Goal: Task Accomplishment & Management: Manage account settings

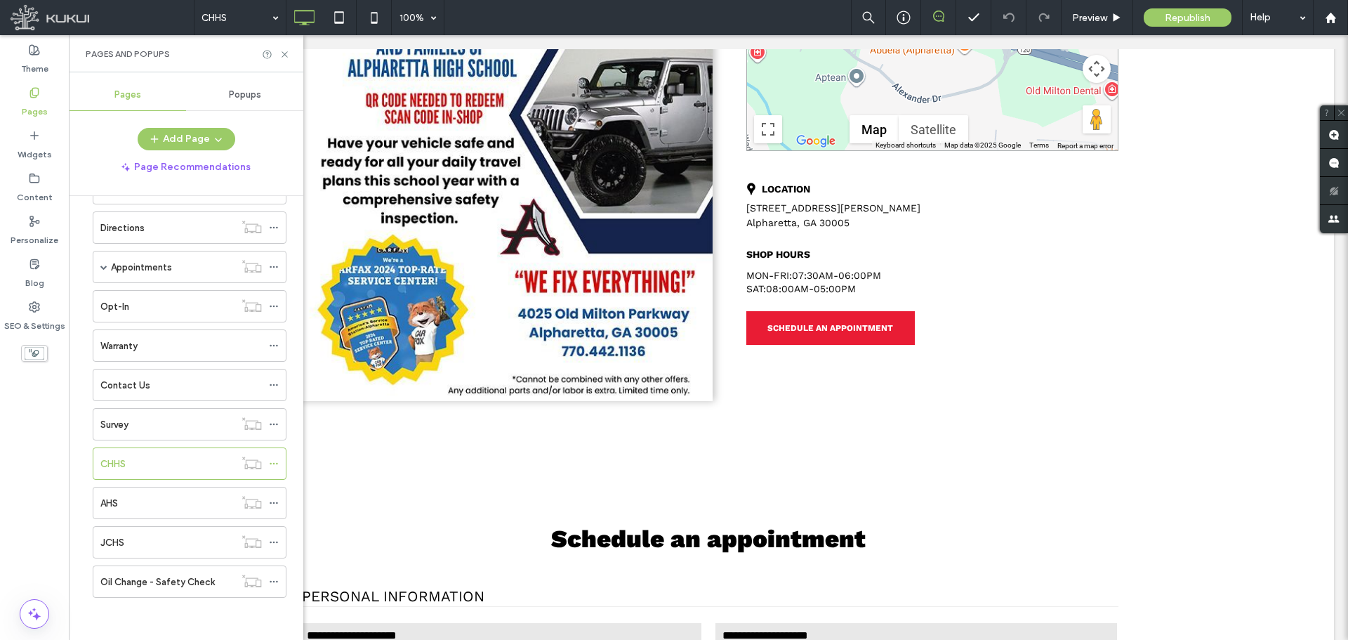
scroll to position [421, 0]
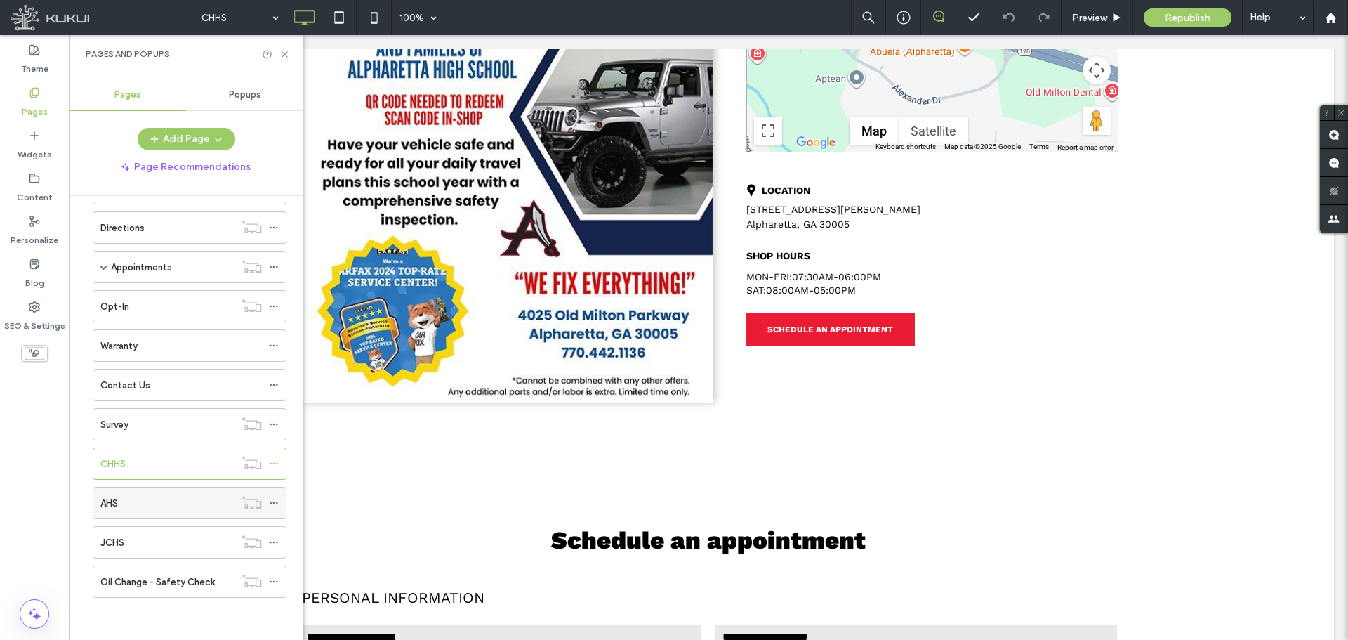
click at [131, 497] on div "AHS" at bounding box center [167, 503] width 134 height 15
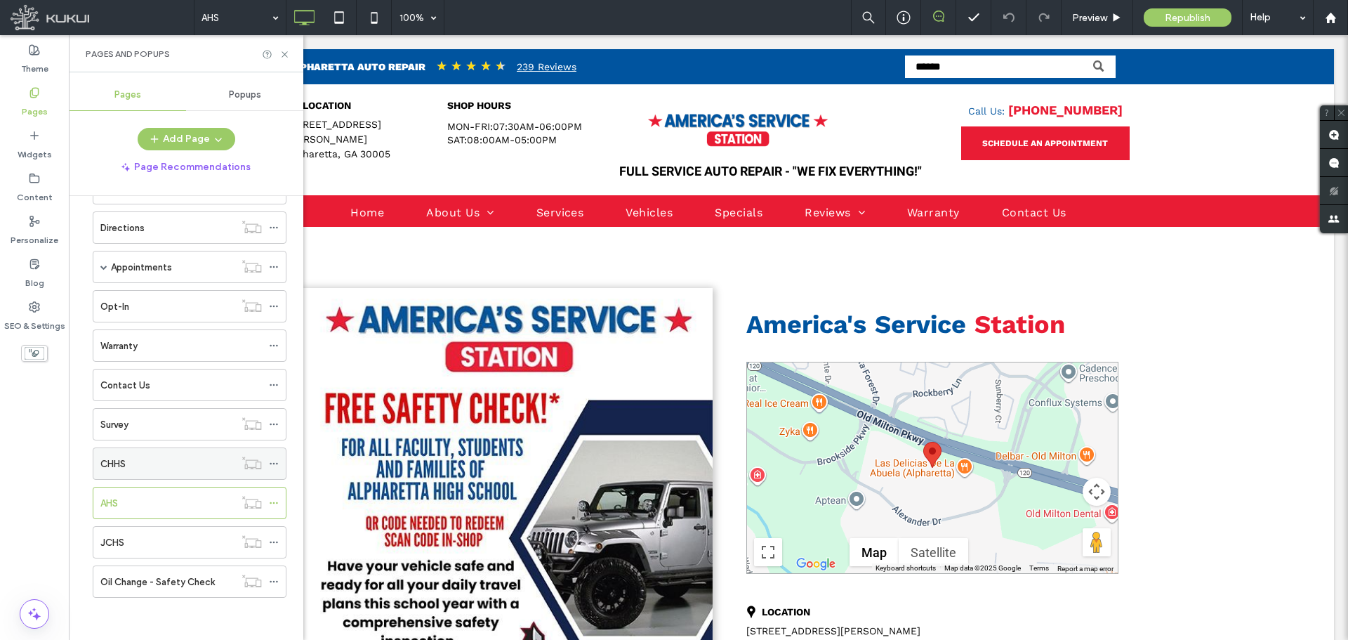
click at [158, 455] on div "CHHS" at bounding box center [167, 463] width 134 height 31
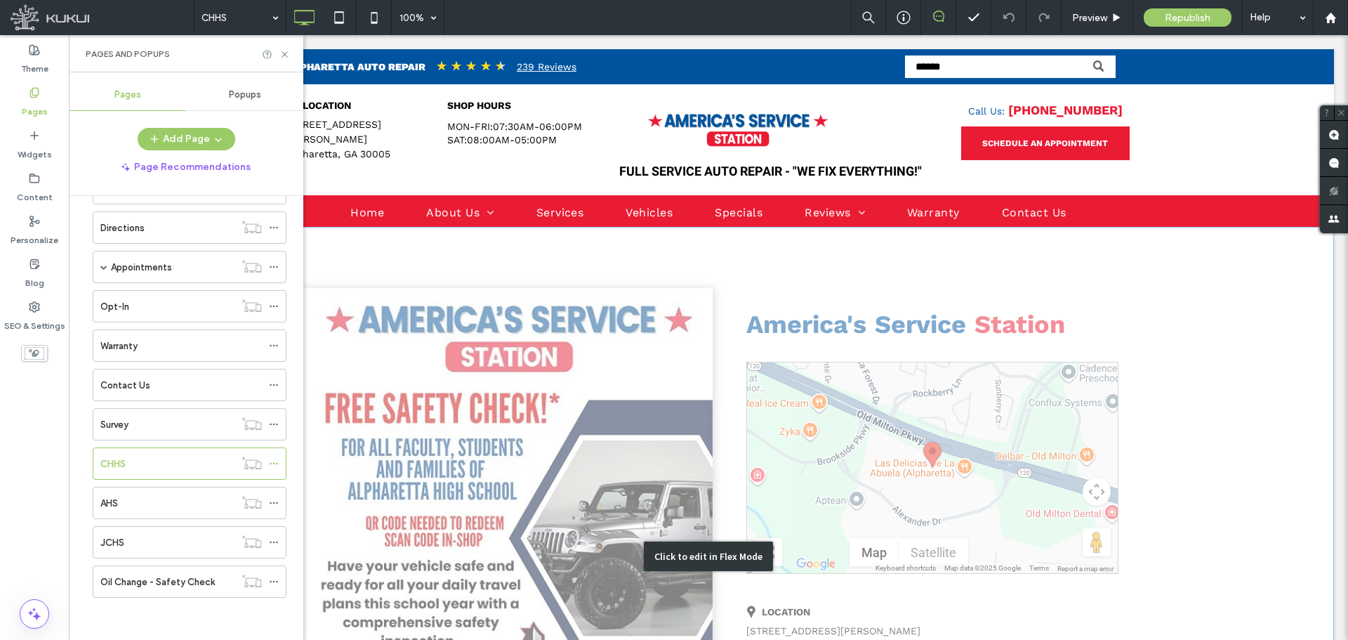
scroll to position [211, 0]
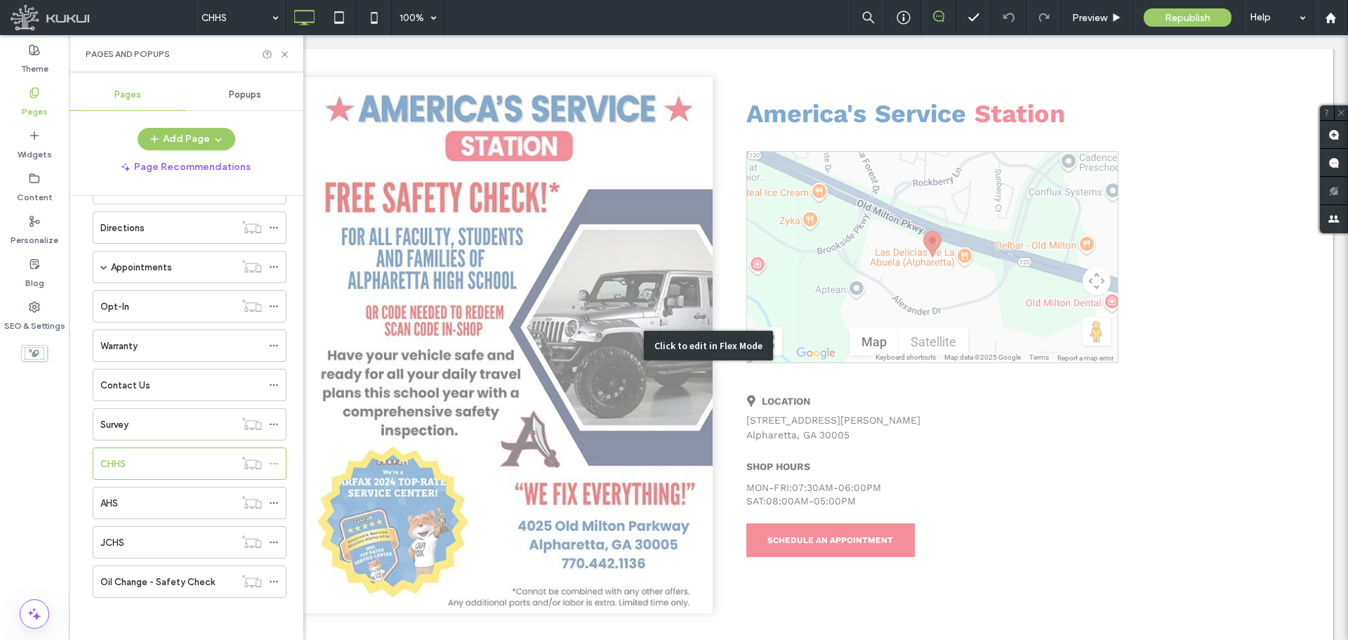
click at [851, 383] on div "Click to edit in Flex Mode" at bounding box center [708, 345] width 1251 height 659
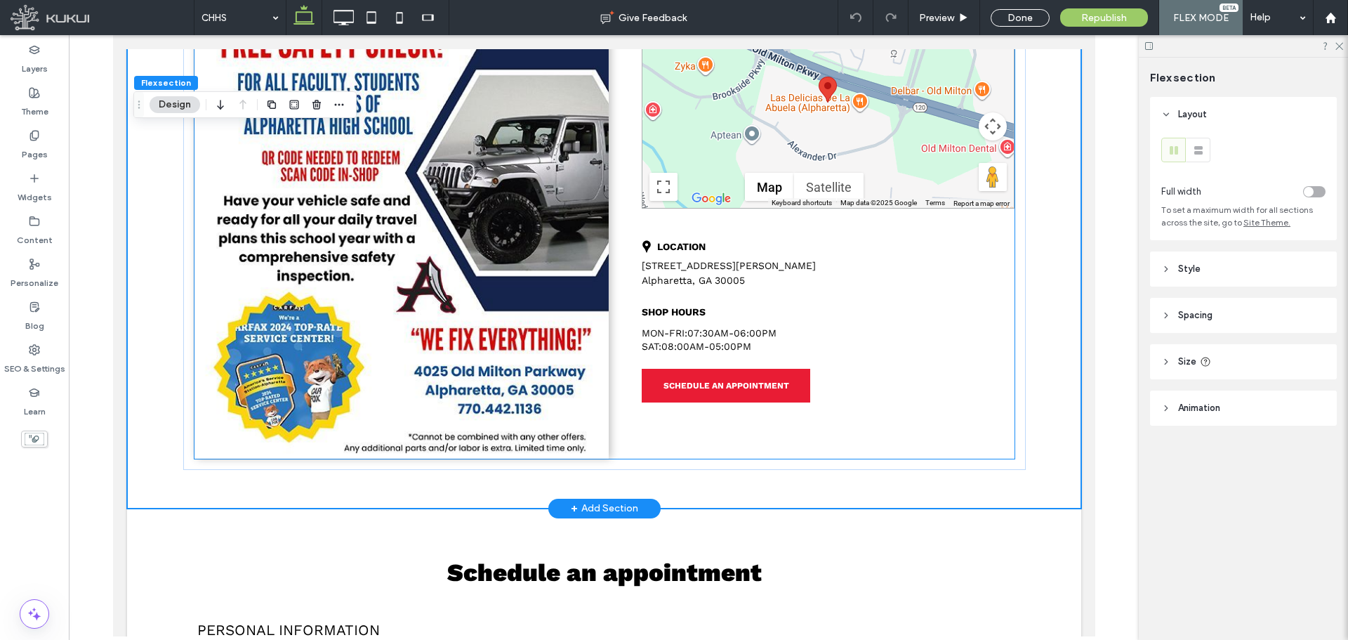
scroll to position [351, 0]
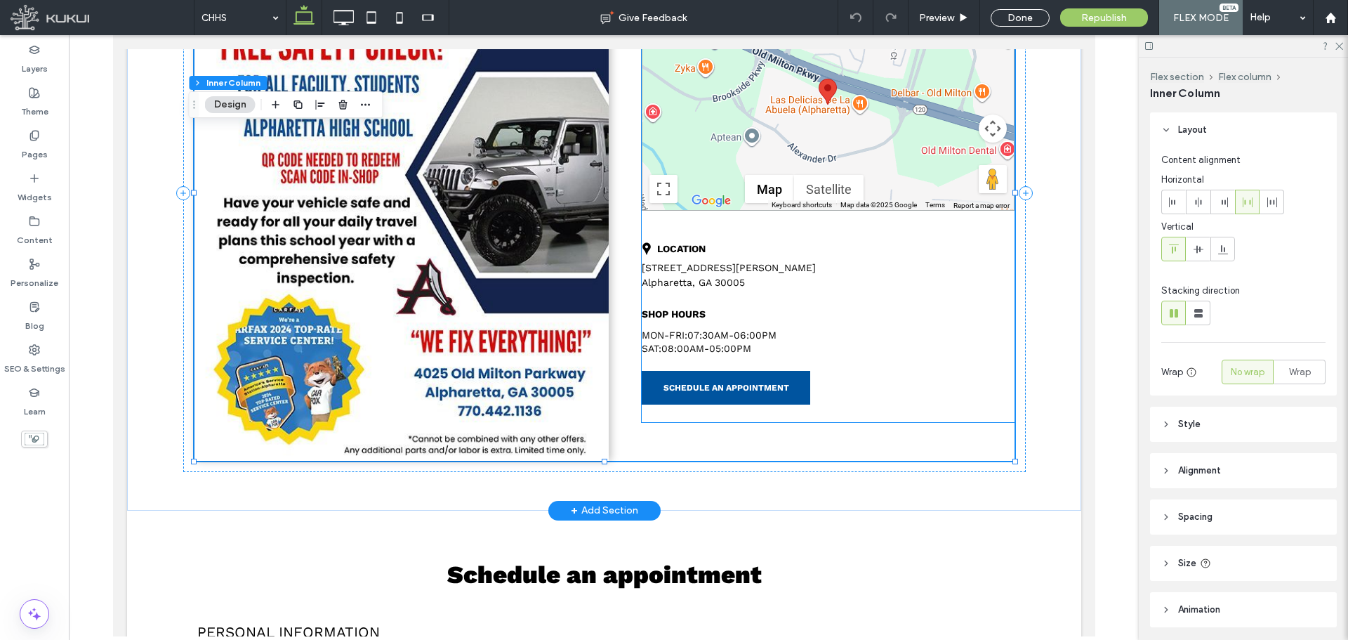
click at [671, 383] on span "SCHEDULE AN APPOINTMENT" at bounding box center [726, 388] width 126 height 10
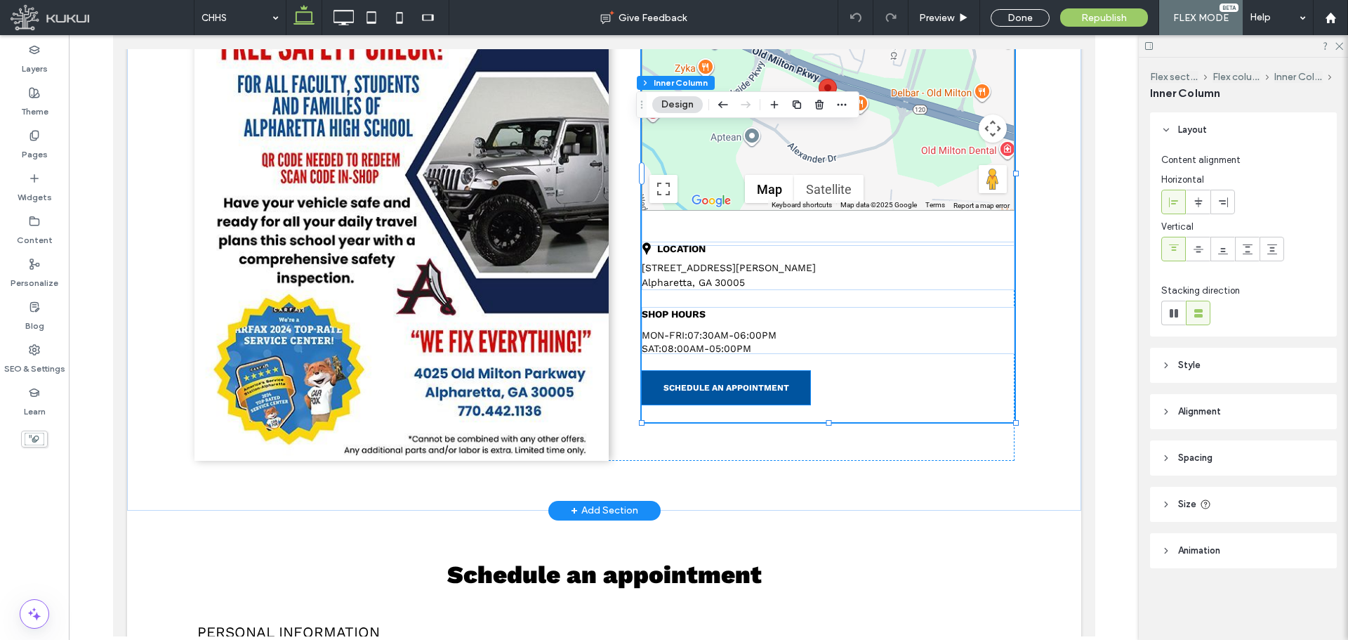
click at [735, 378] on link "SCHEDULE AN APPOINTMENT" at bounding box center [725, 388] width 169 height 34
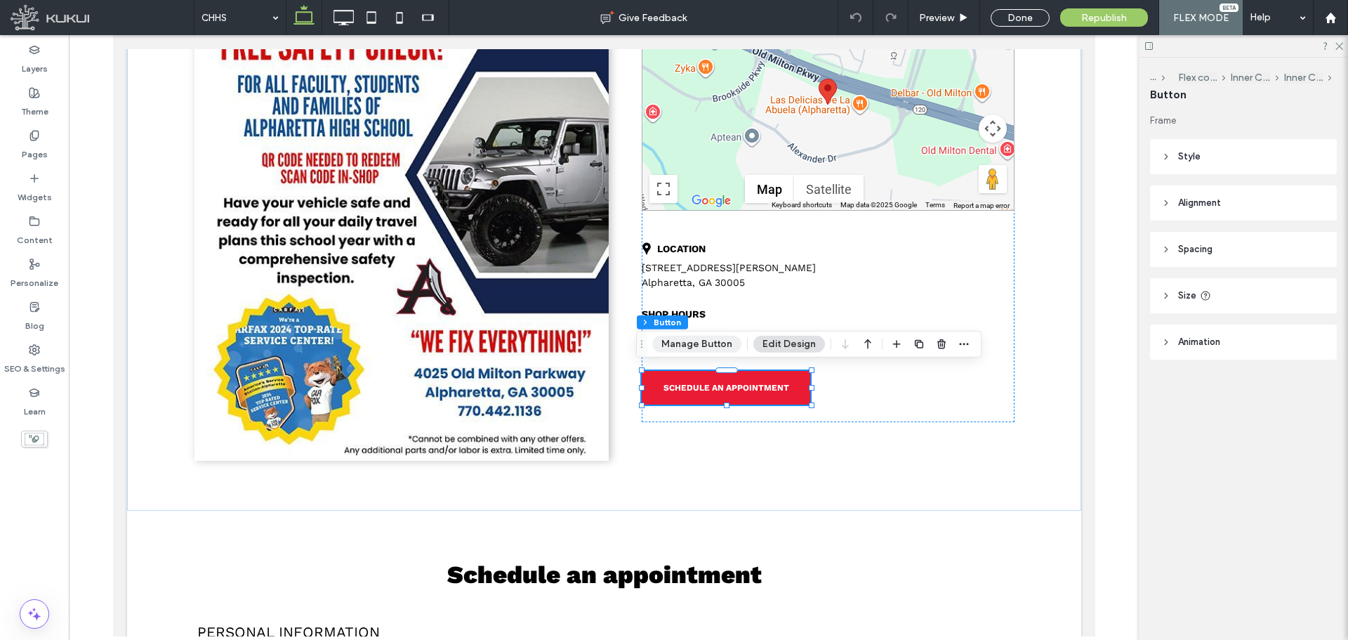
click at [702, 336] on button "Manage Button" at bounding box center [696, 344] width 89 height 17
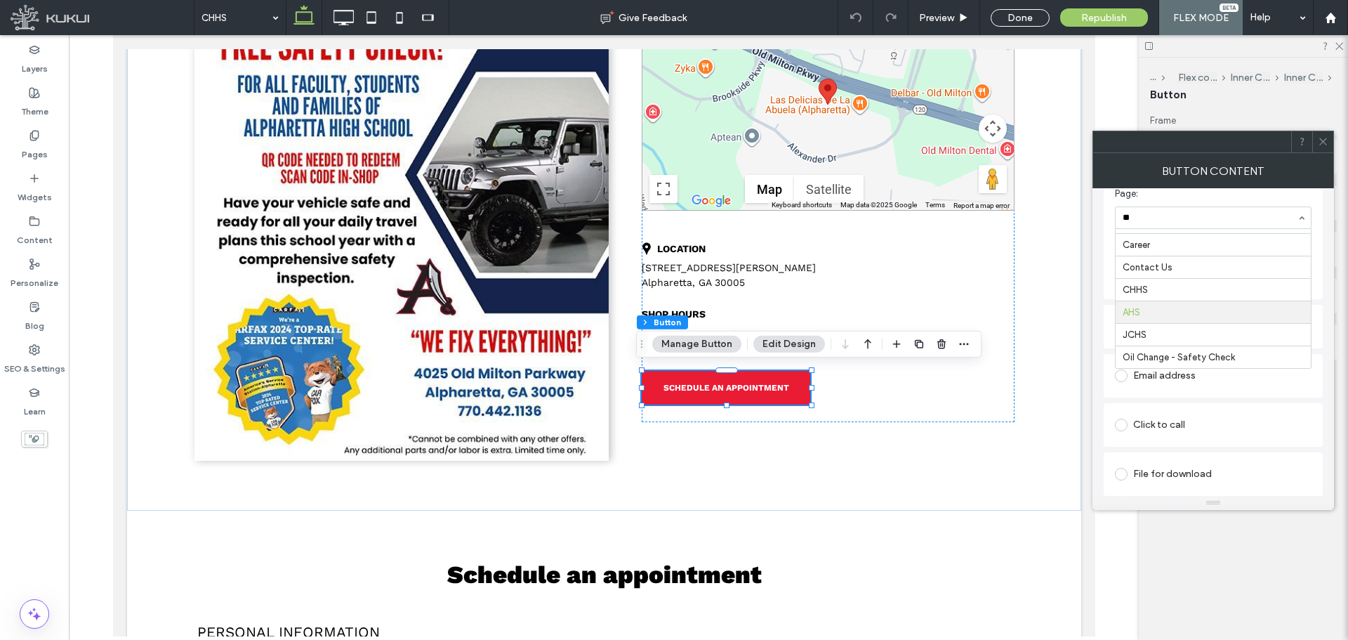
scroll to position [152, 0]
type input "***"
click at [1322, 143] on icon at bounding box center [1323, 141] width 11 height 11
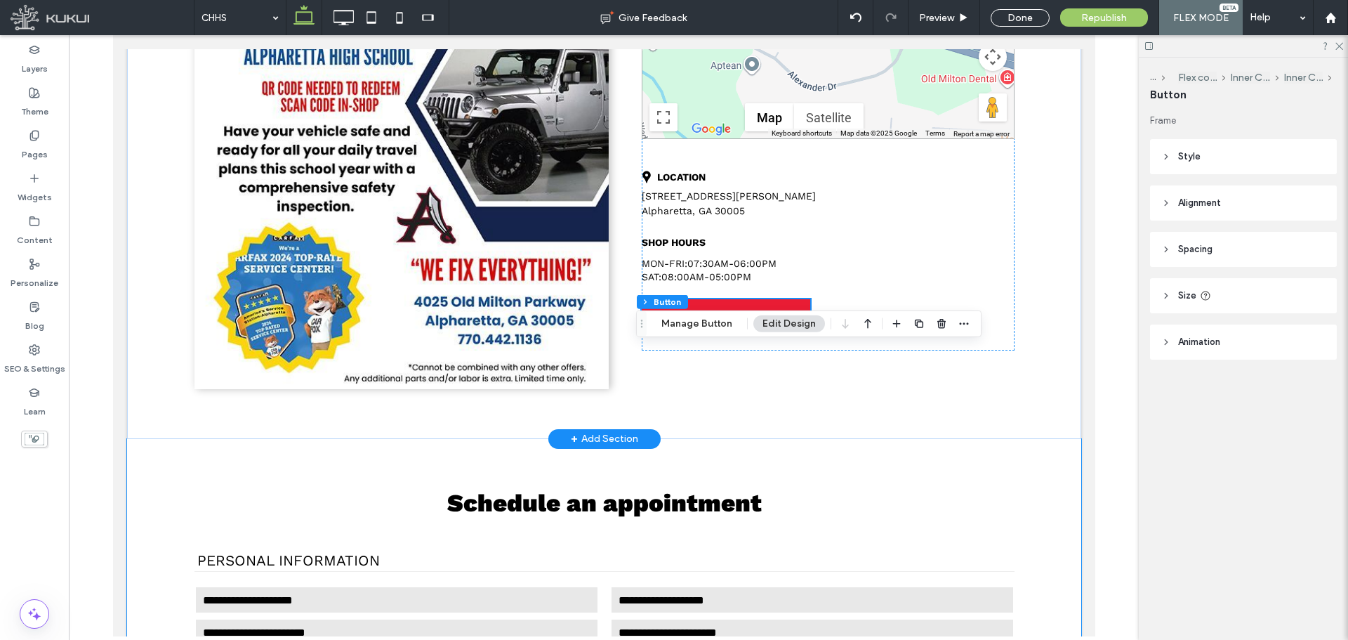
scroll to position [492, 0]
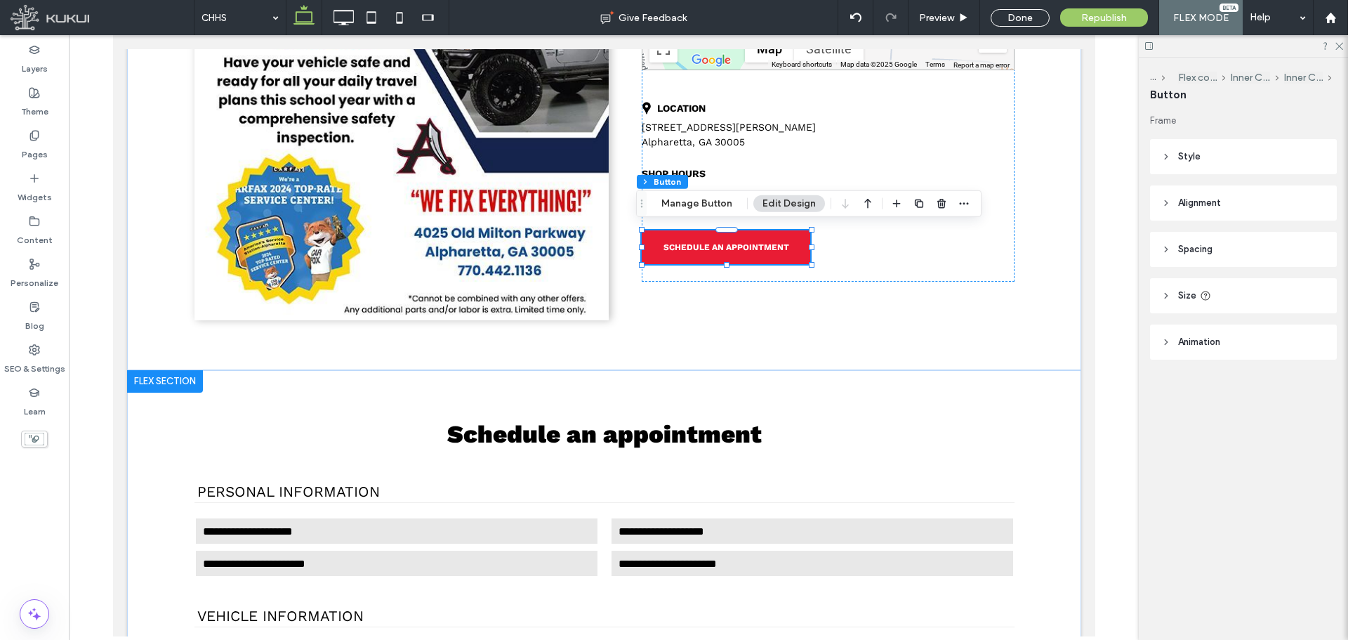
click at [183, 376] on div at bounding box center [164, 381] width 76 height 22
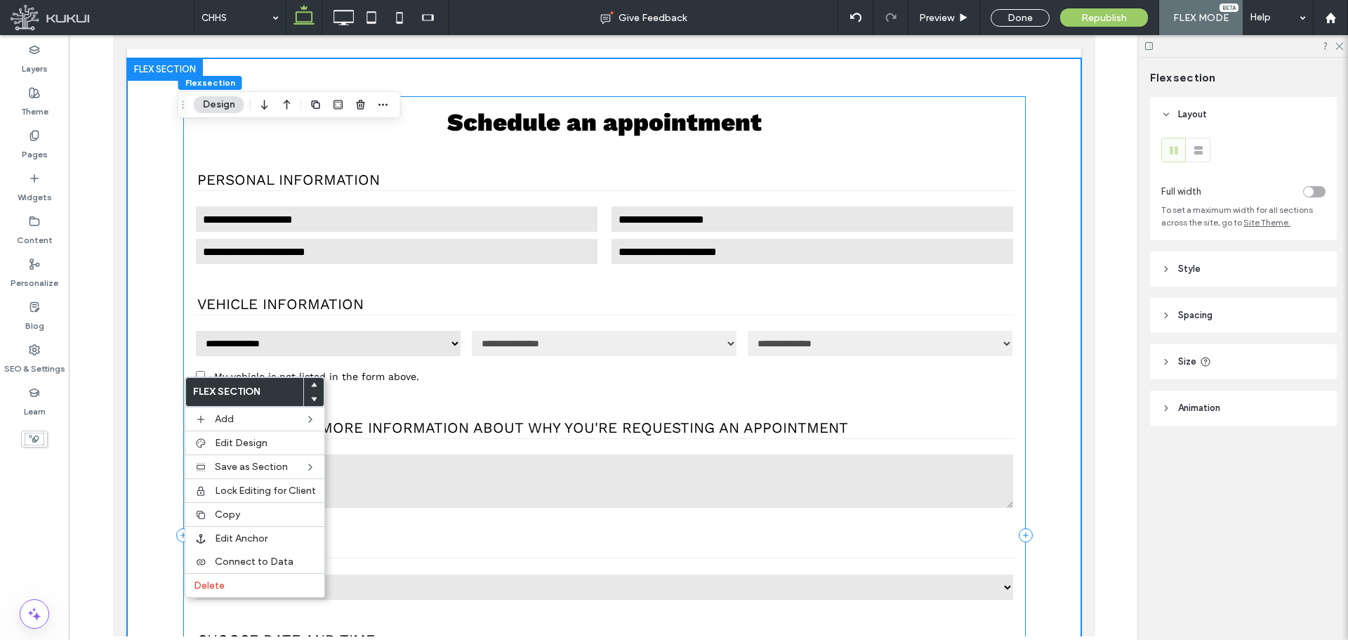
scroll to position [822, 0]
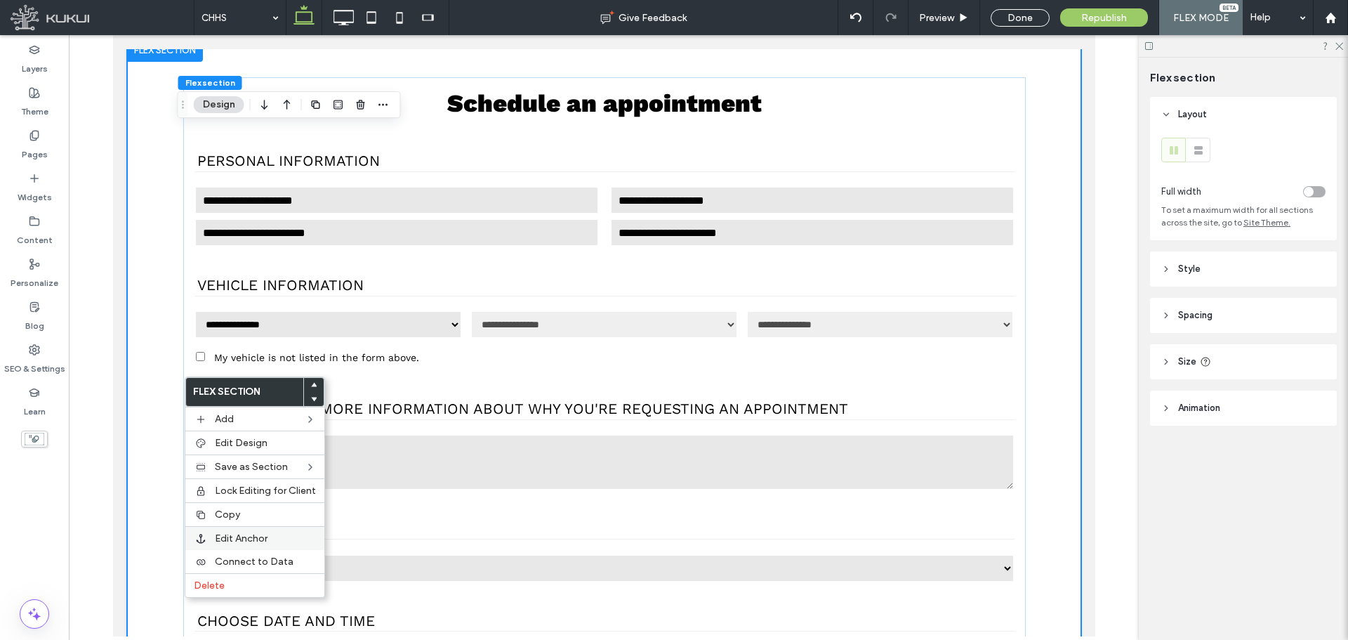
click at [239, 536] on span "Edit Anchor" at bounding box center [241, 538] width 53 height 12
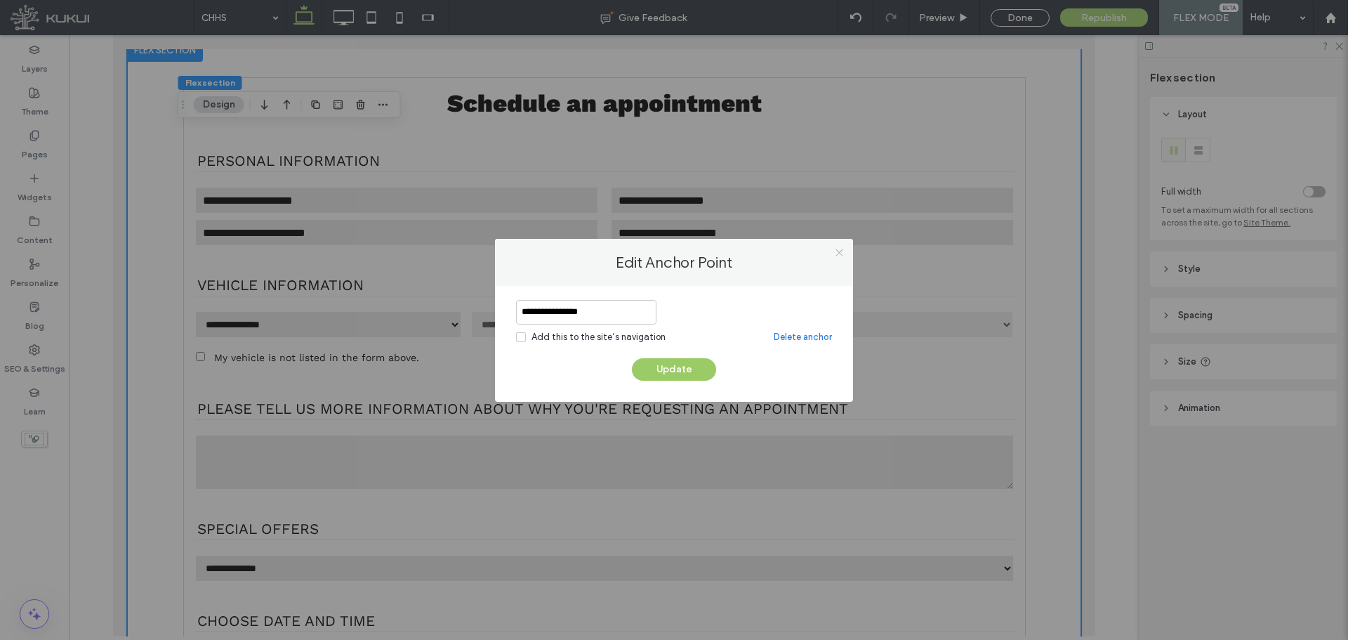
click at [839, 251] on icon at bounding box center [839, 252] width 11 height 11
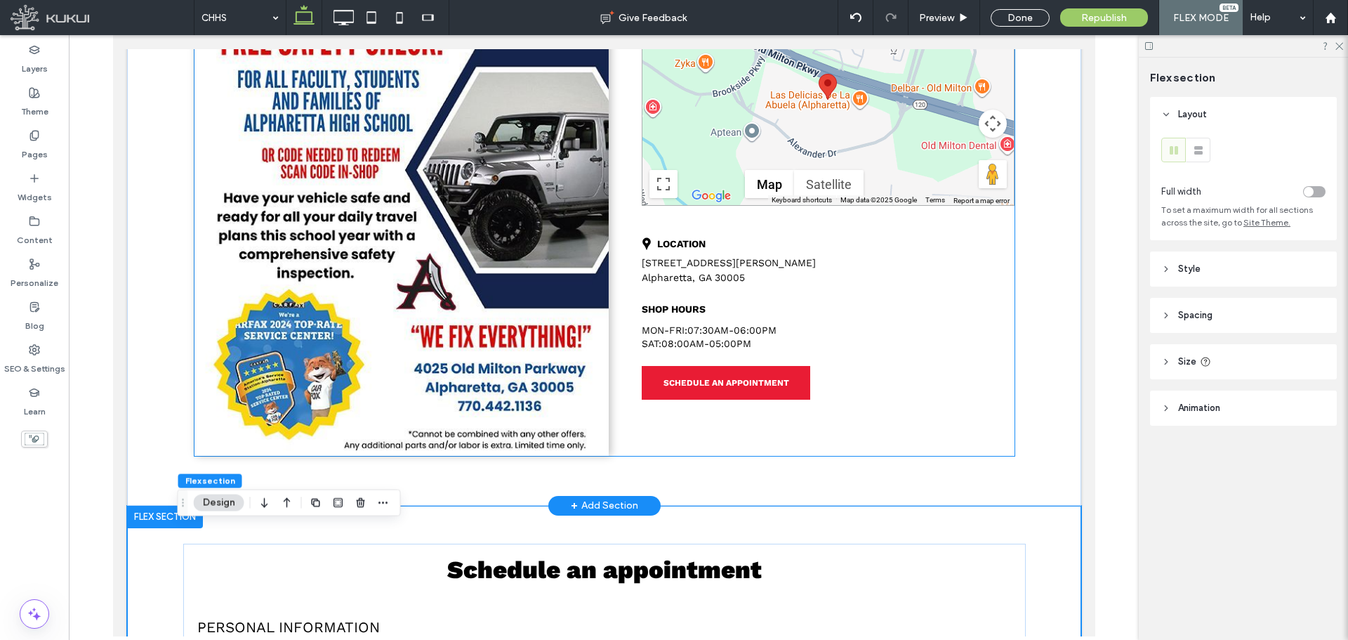
scroll to position [331, 0]
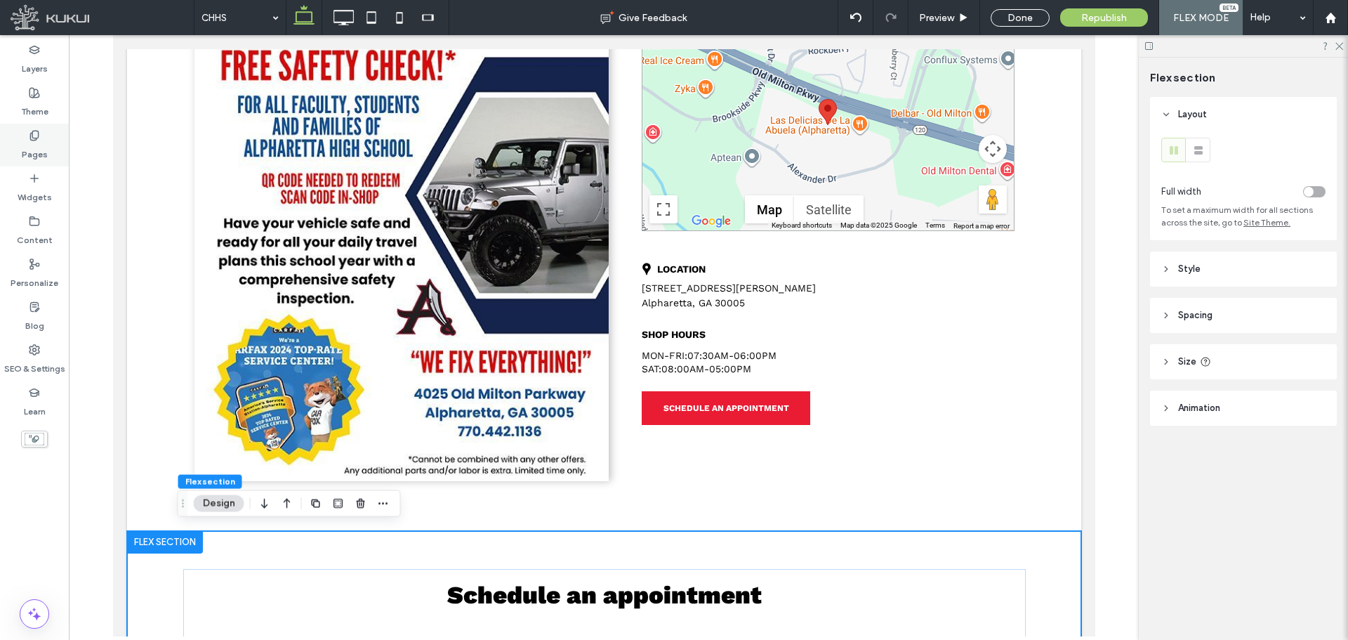
click at [32, 133] on use at bounding box center [34, 135] width 8 height 9
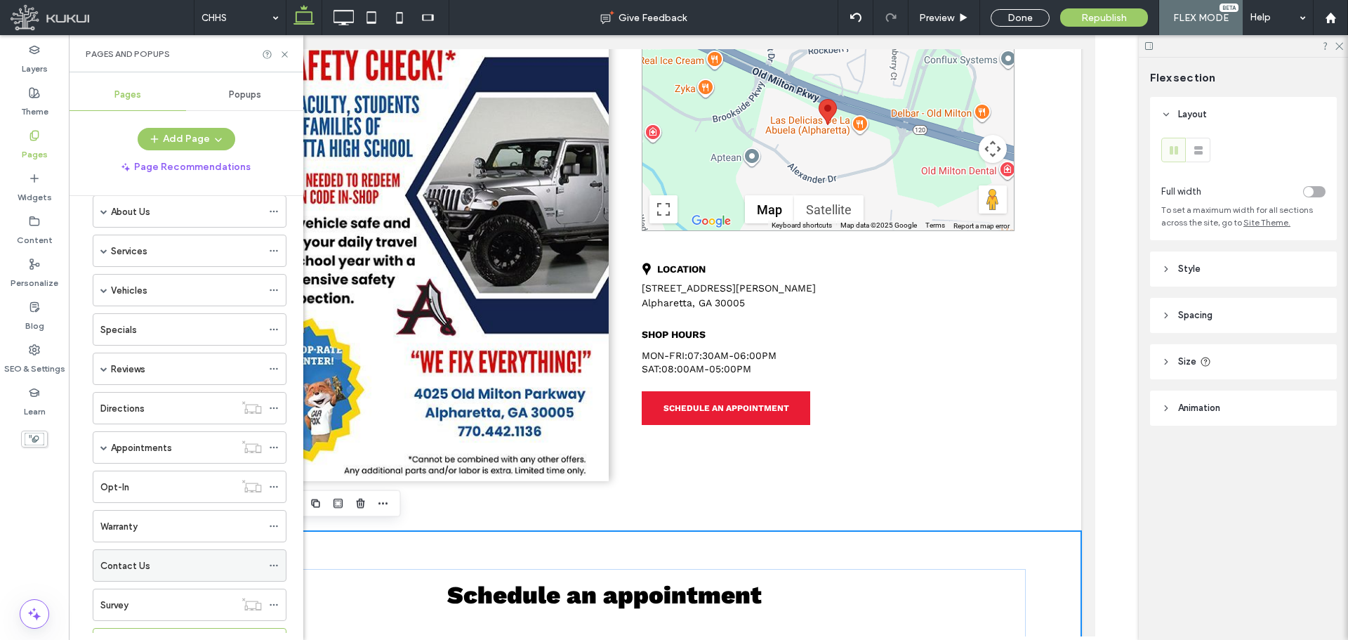
scroll to position [244, 0]
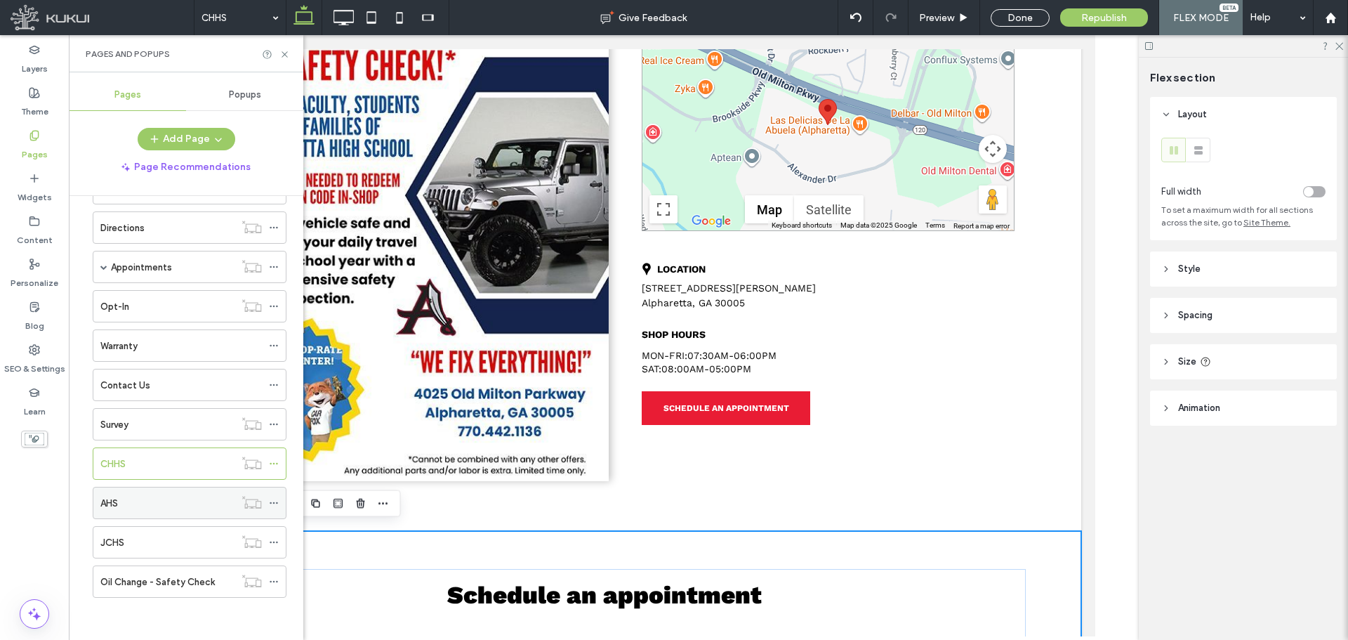
click at [129, 499] on div "AHS" at bounding box center [167, 503] width 134 height 15
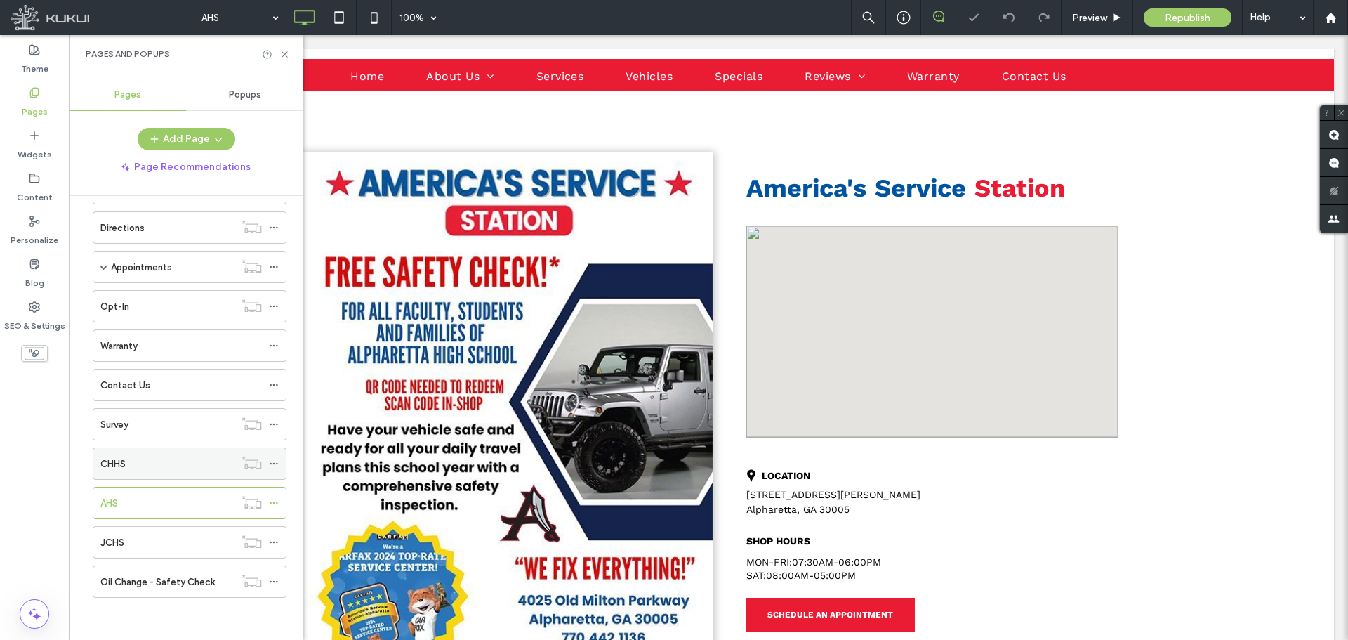
scroll to position [140, 0]
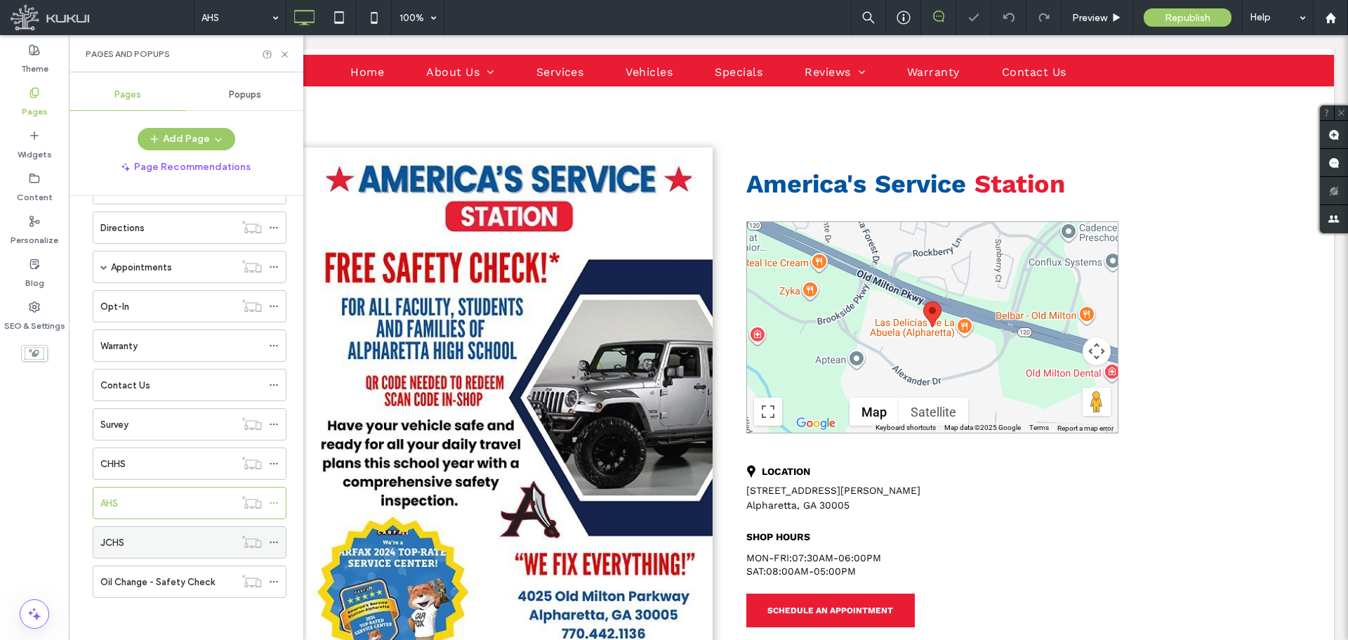
click at [133, 546] on div "JCHS" at bounding box center [167, 542] width 134 height 15
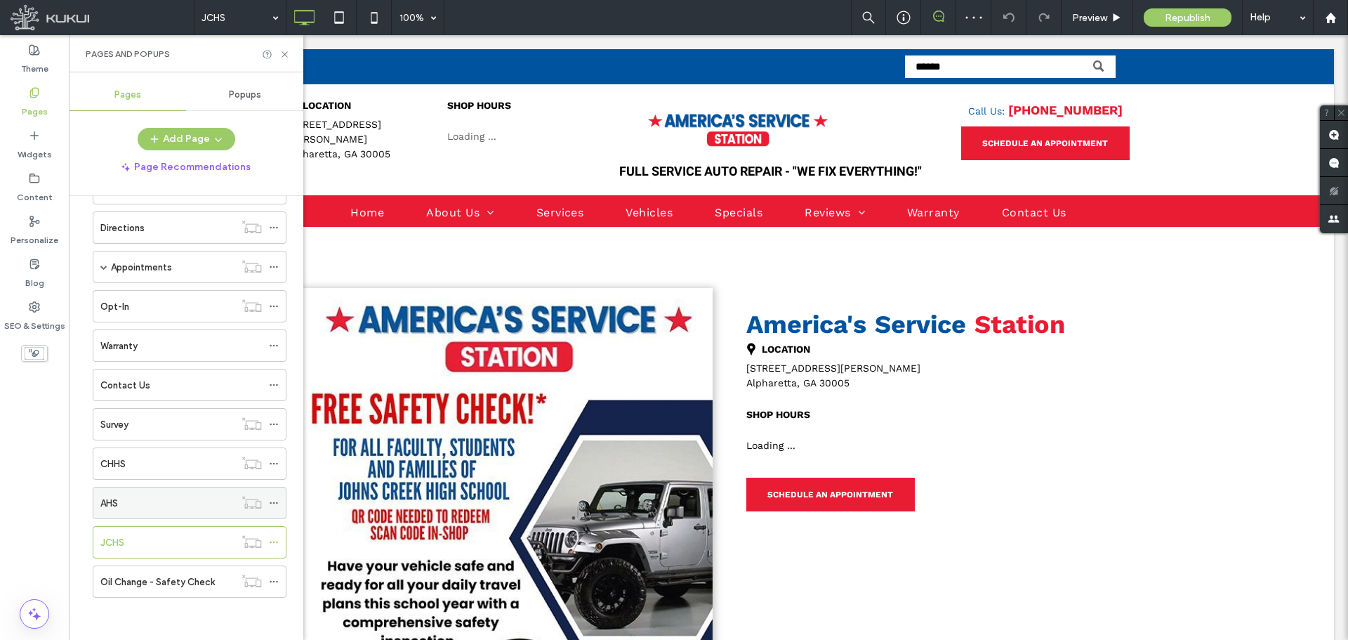
scroll to position [0, 0]
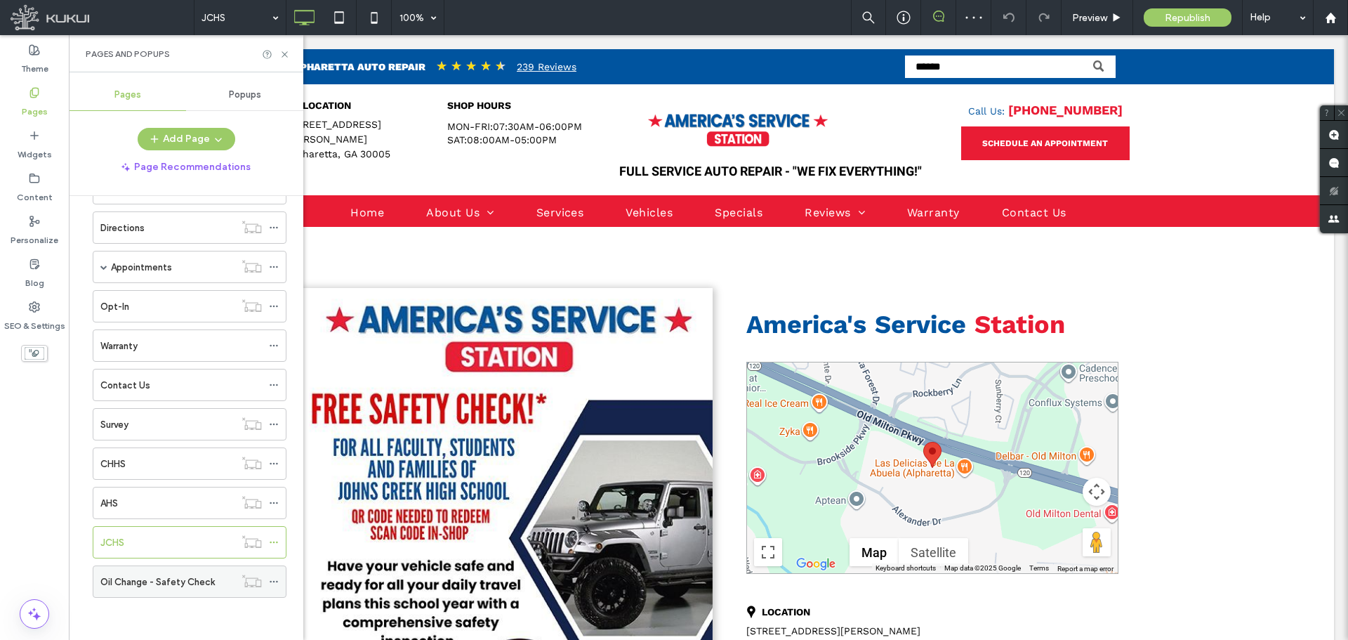
click at [174, 583] on label "Oil Change - Safety Check" at bounding box center [157, 582] width 114 height 25
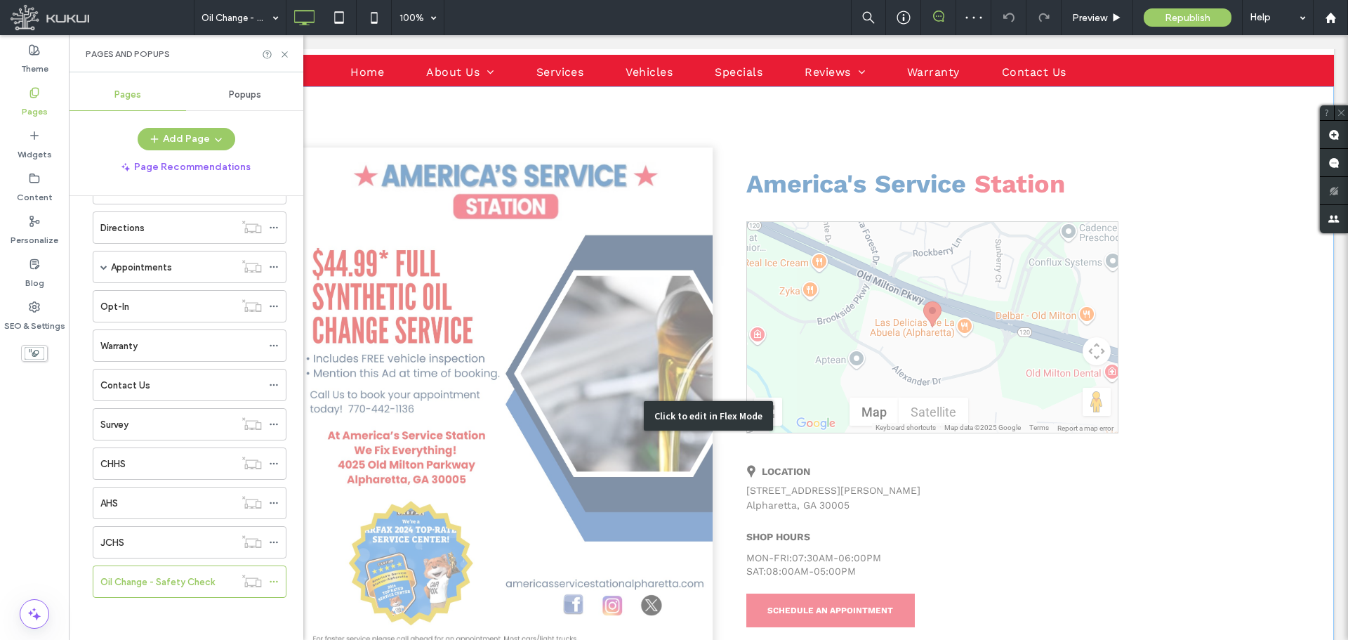
scroll to position [211, 0]
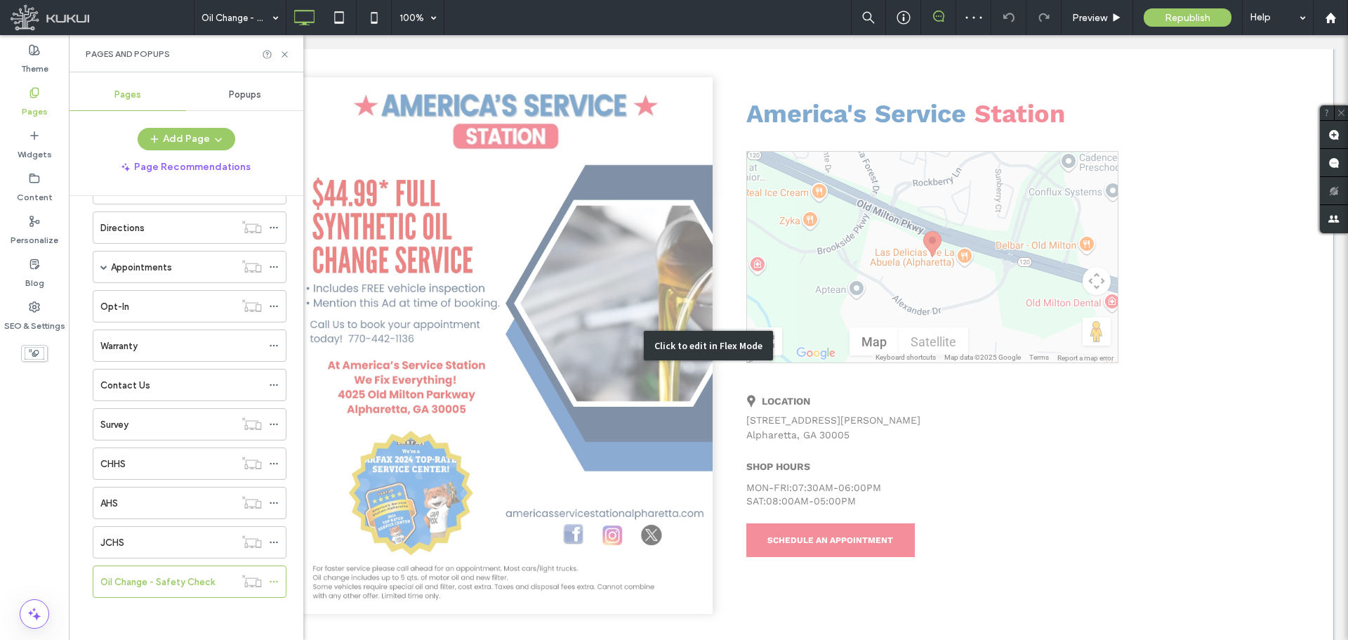
click at [503, 362] on div "Click to edit in Flex Mode" at bounding box center [708, 345] width 1251 height 659
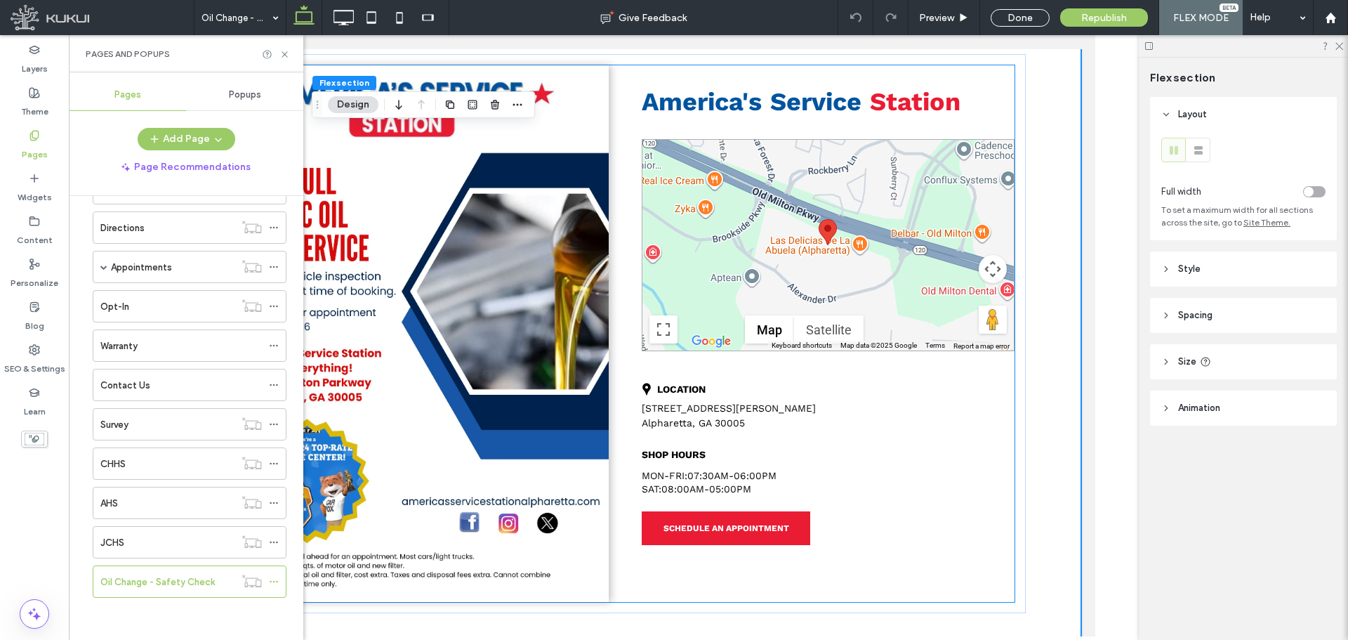
click at [368, 348] on img at bounding box center [401, 333] width 414 height 537
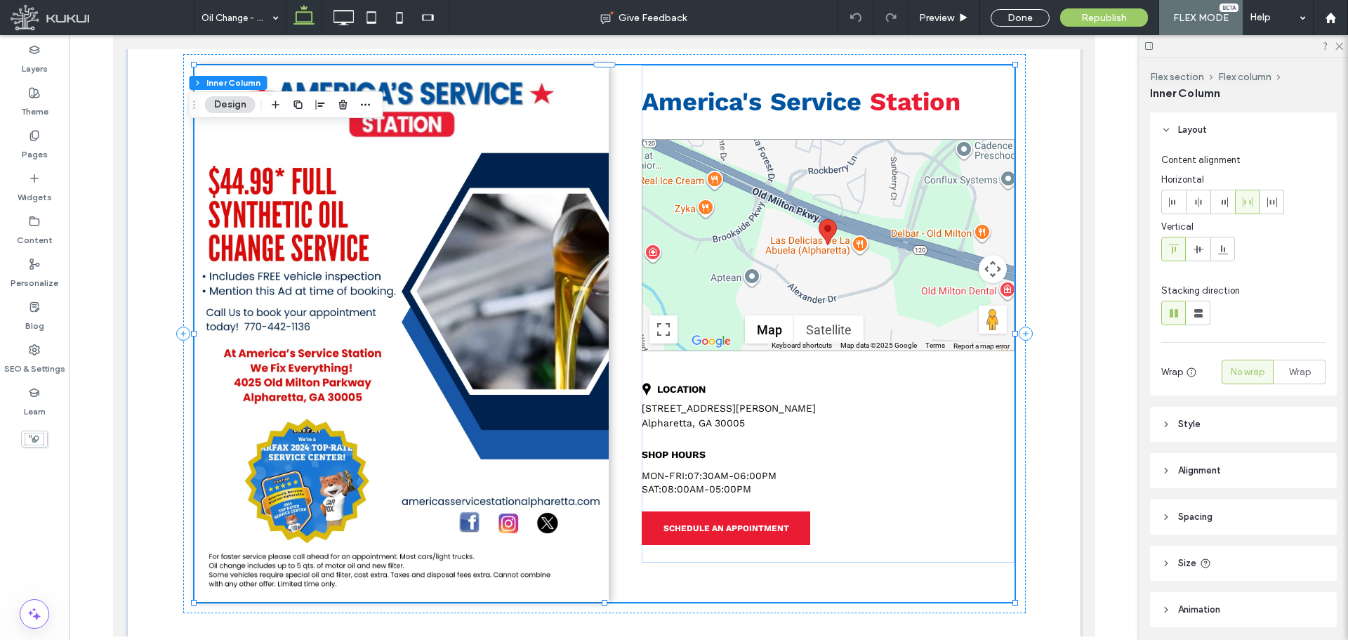
click at [404, 333] on img at bounding box center [401, 333] width 414 height 537
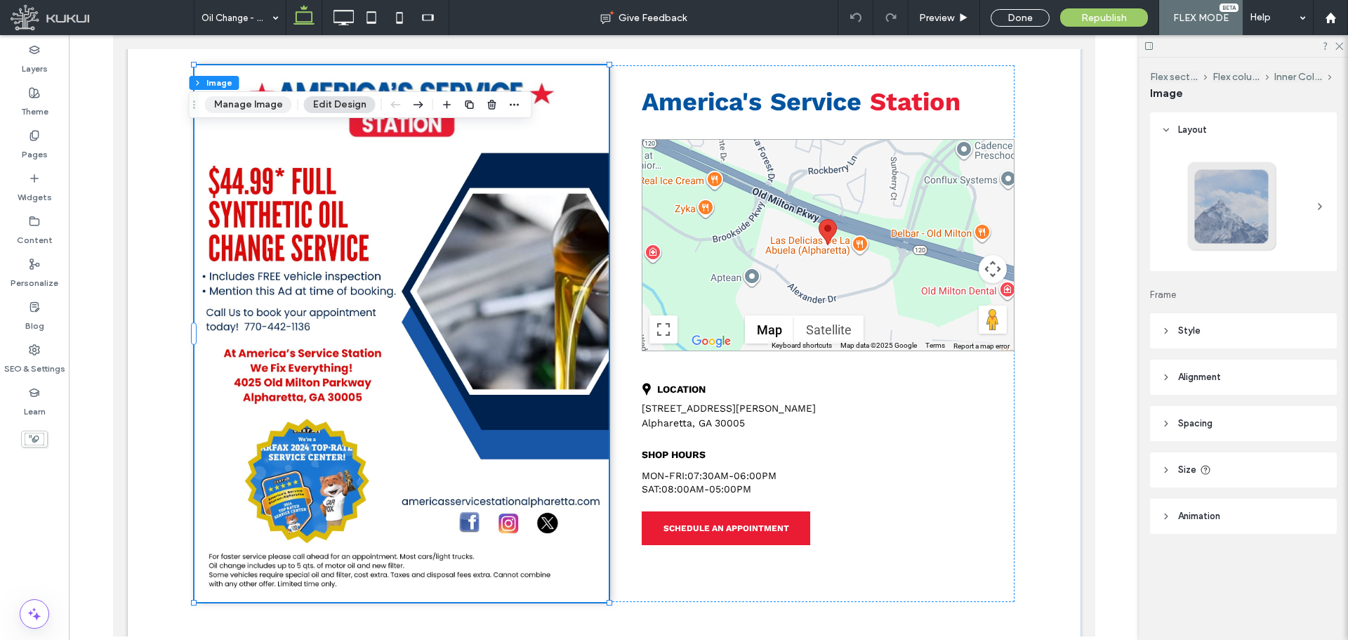
click at [261, 103] on button "Manage Image" at bounding box center [248, 104] width 87 height 17
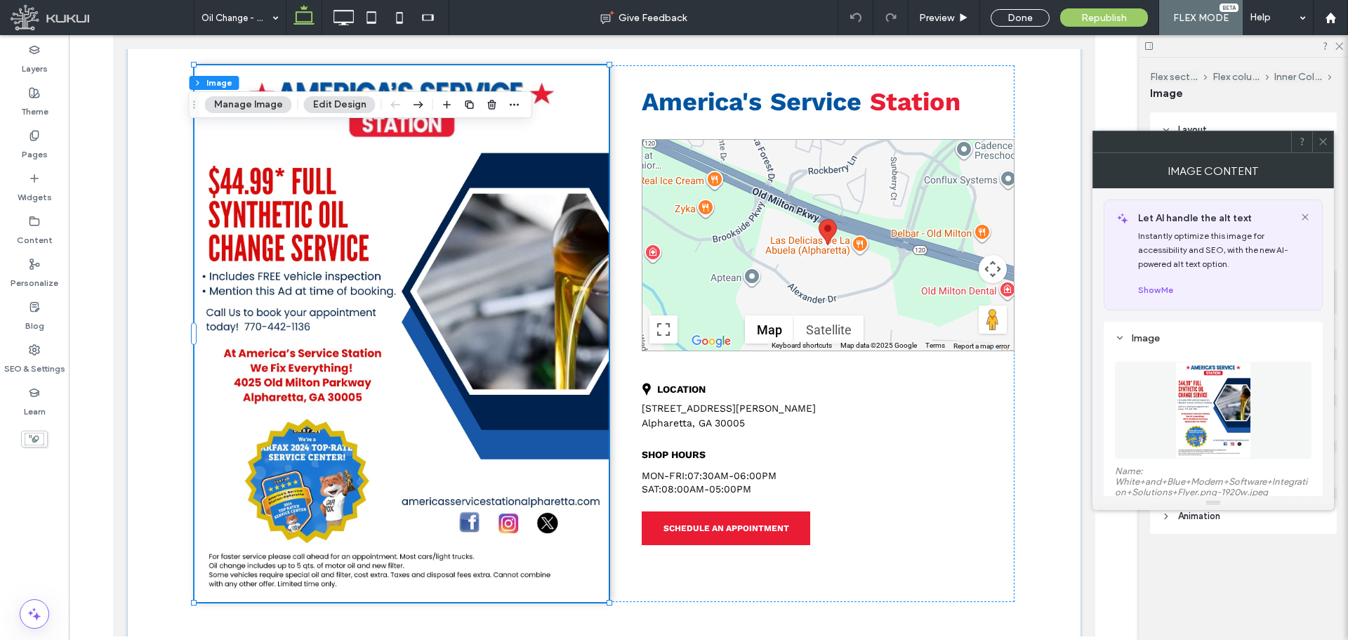
scroll to position [70, 0]
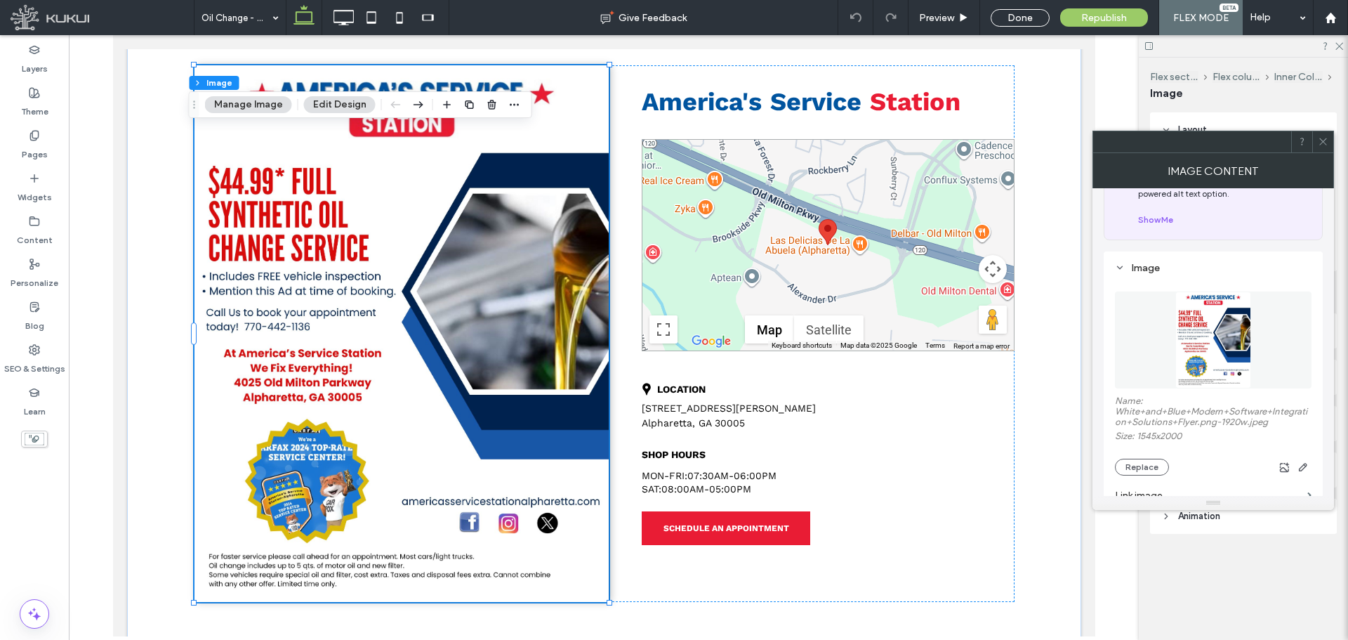
click at [1327, 141] on icon at bounding box center [1323, 141] width 11 height 11
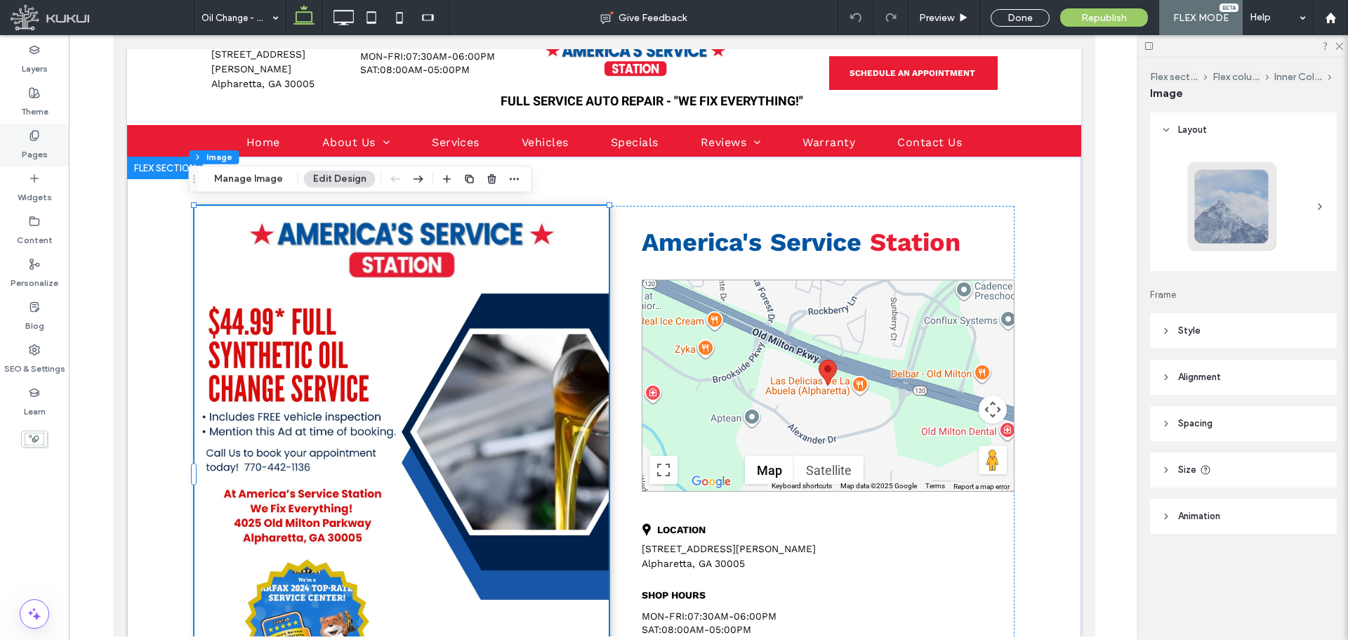
click at [41, 143] on label "Pages" at bounding box center [35, 151] width 26 height 20
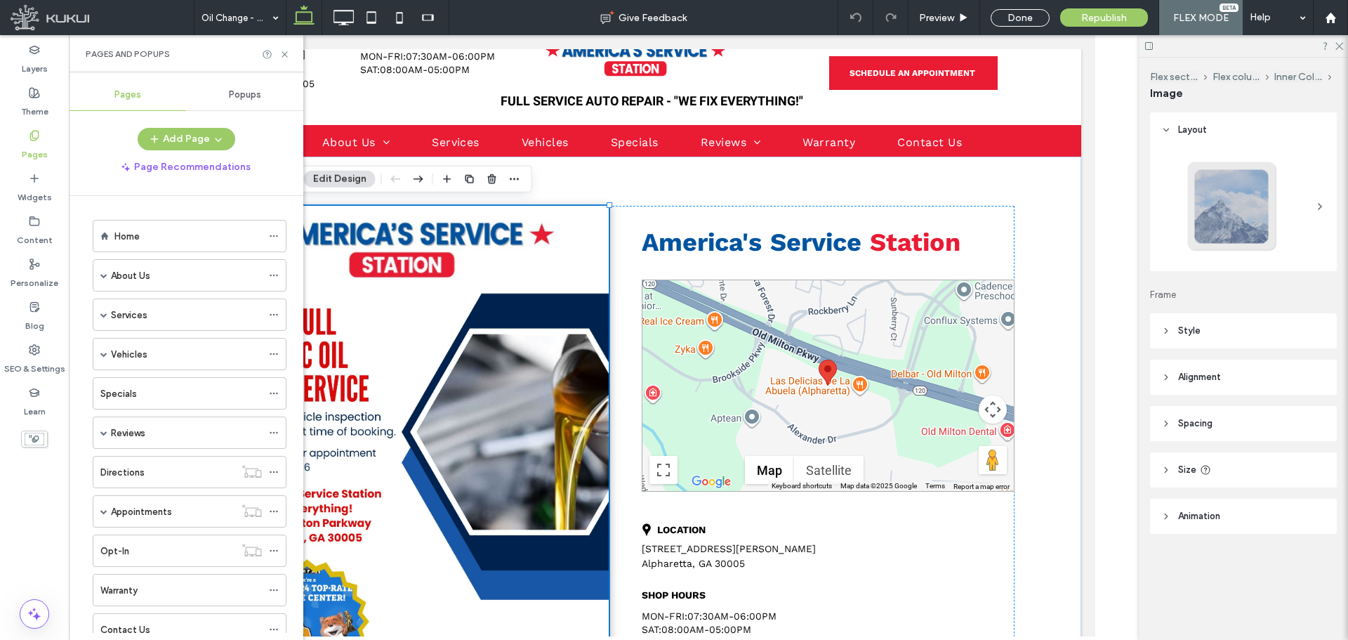
click at [41, 143] on label "Pages" at bounding box center [35, 151] width 26 height 20
click at [282, 55] on icon at bounding box center [284, 54] width 11 height 11
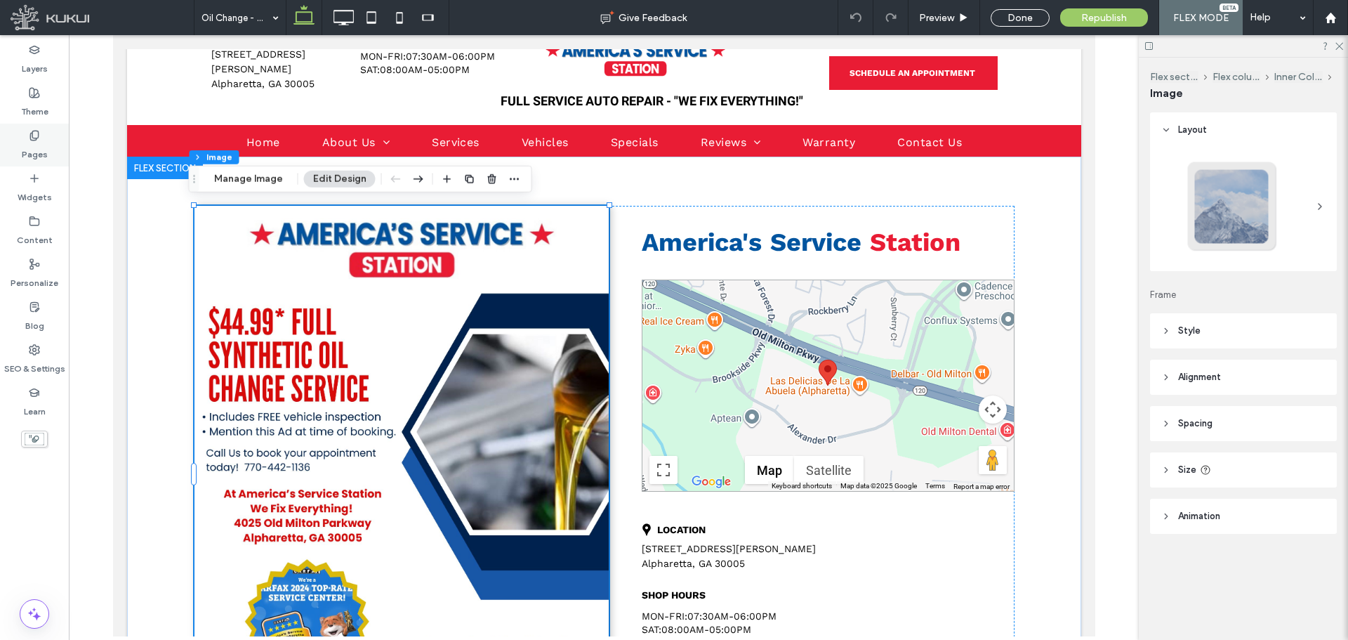
click at [44, 134] on div "Pages" at bounding box center [34, 145] width 69 height 43
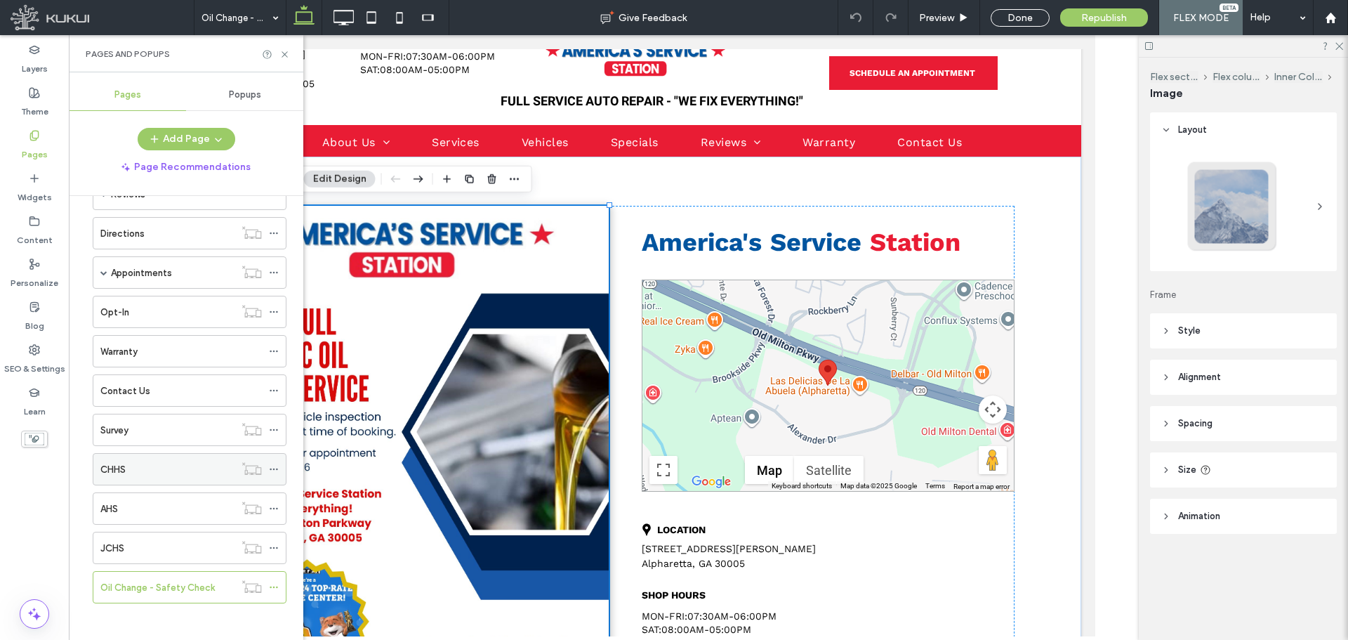
scroll to position [244, 0]
click at [138, 462] on div "CHHS" at bounding box center [167, 463] width 134 height 15
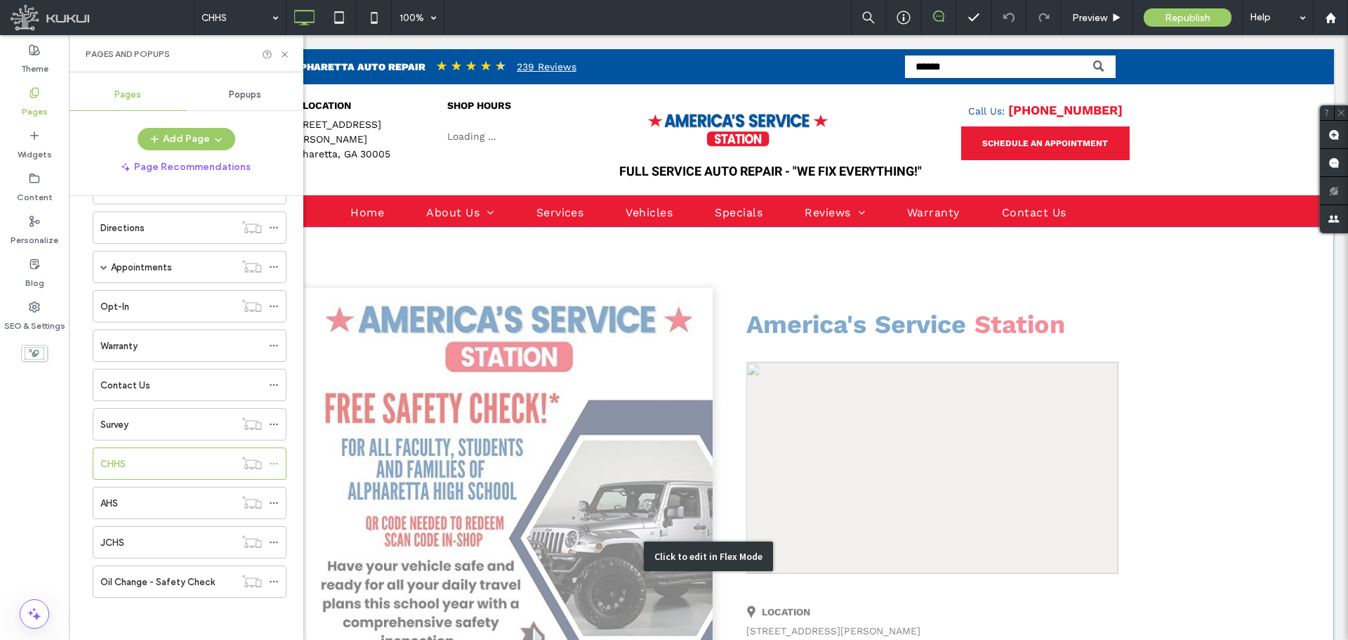
click at [366, 409] on div "Click to edit in Flex Mode" at bounding box center [708, 556] width 1251 height 659
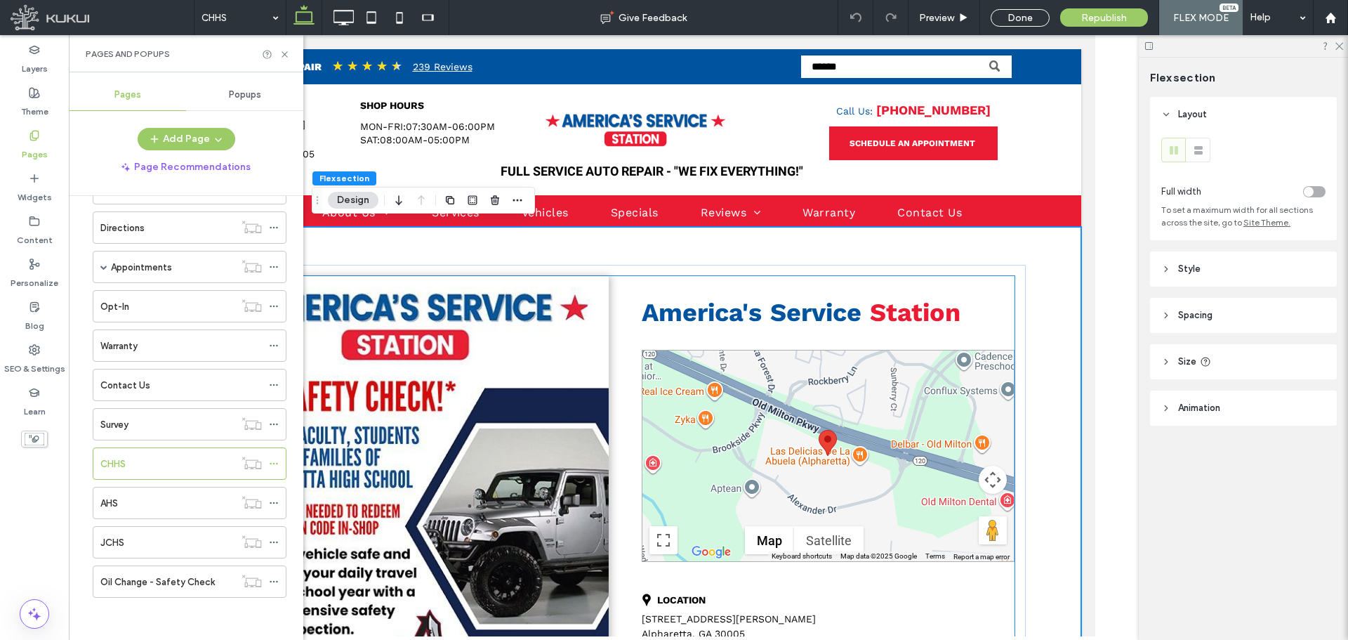
click at [380, 411] on img at bounding box center [401, 544] width 414 height 536
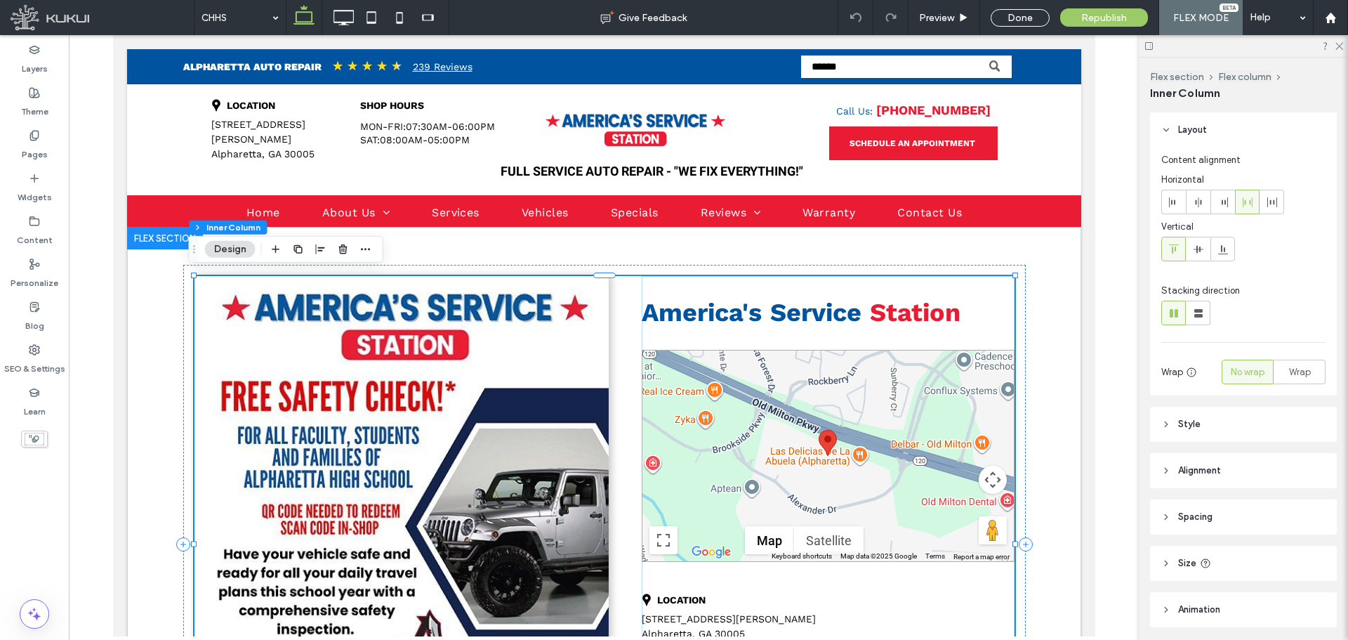
click at [426, 411] on img at bounding box center [401, 544] width 414 height 536
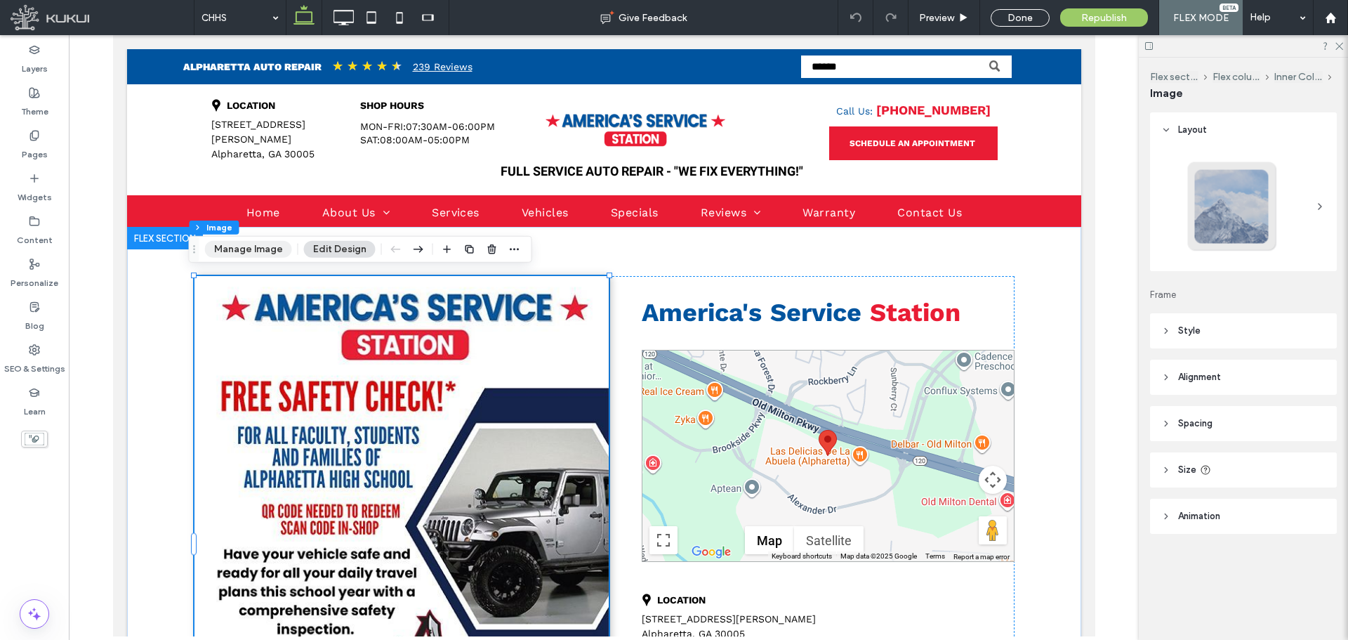
click at [263, 250] on button "Manage Image" at bounding box center [248, 249] width 87 height 17
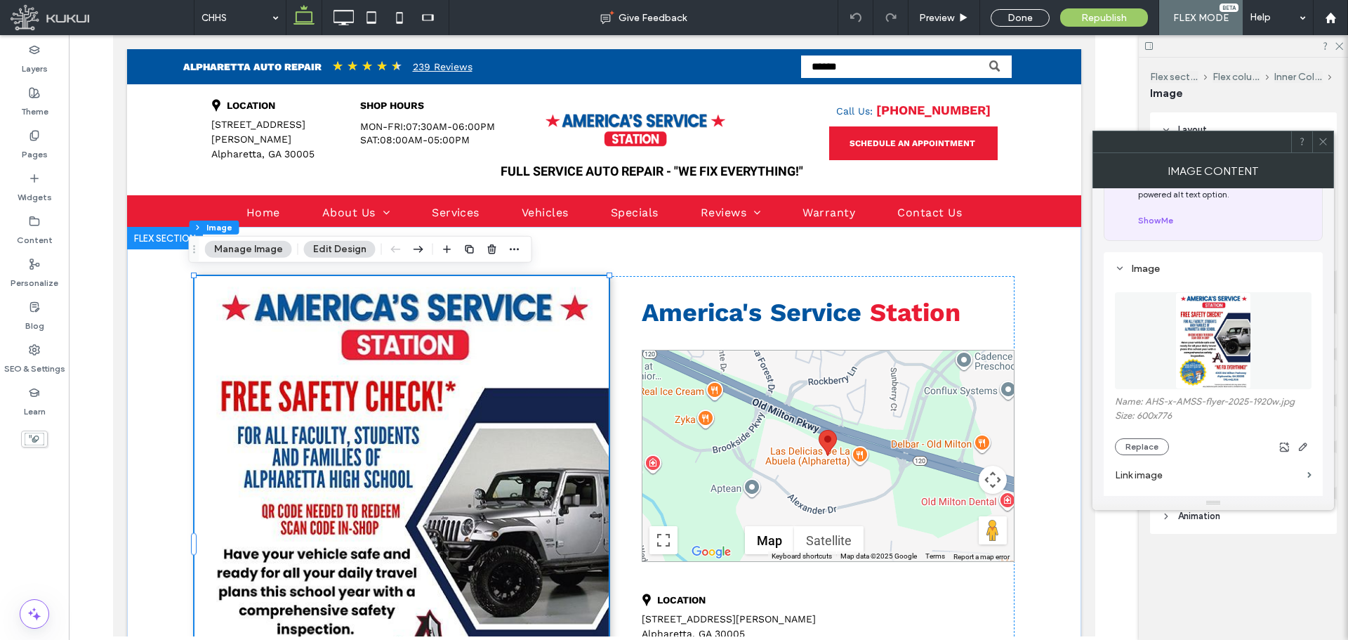
scroll to position [70, 0]
click at [1202, 338] on img at bounding box center [1213, 339] width 75 height 97
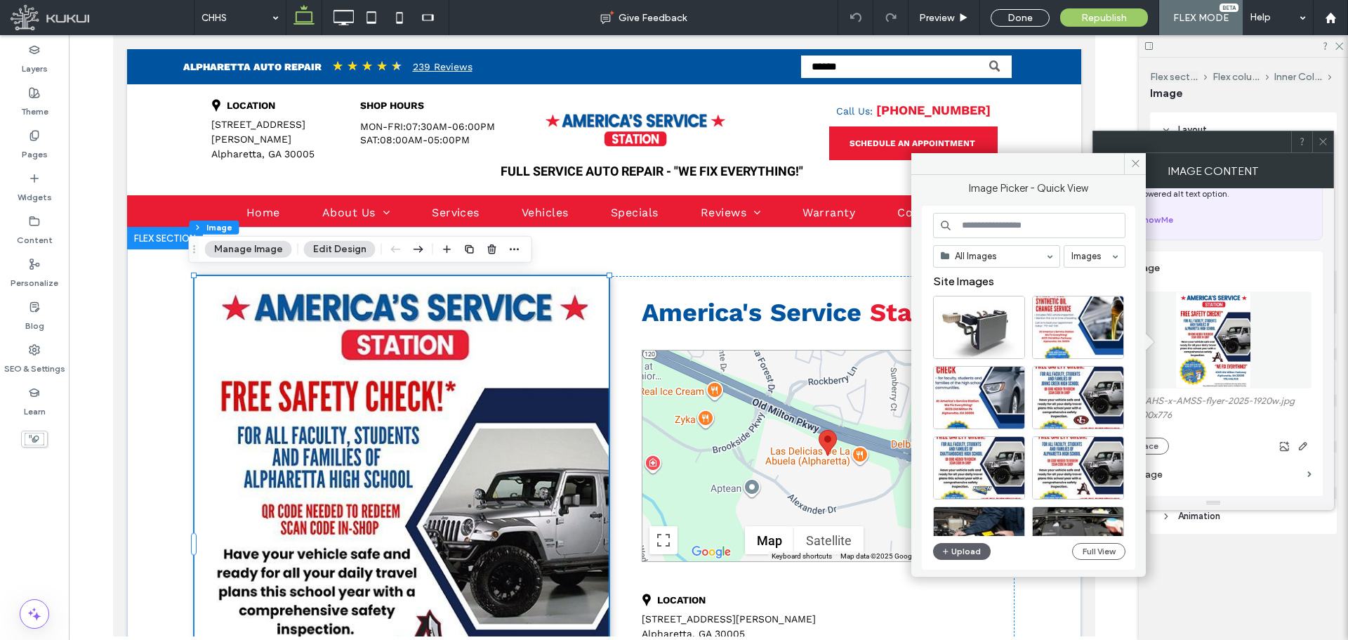
click at [983, 220] on input at bounding box center [1029, 225] width 192 height 25
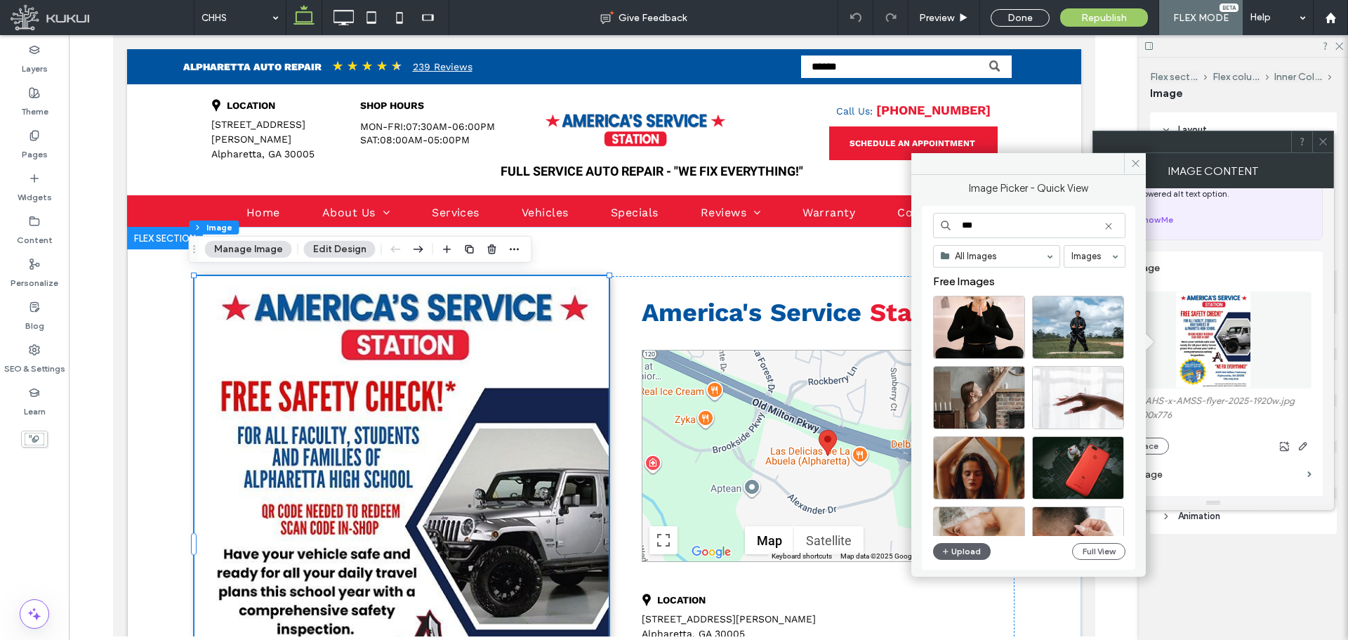
drag, startPoint x: 992, startPoint y: 223, endPoint x: 924, endPoint y: 228, distance: 68.3
click at [924, 228] on div "*** All Images Images Free Images Upload Full View" at bounding box center [1028, 388] width 213 height 364
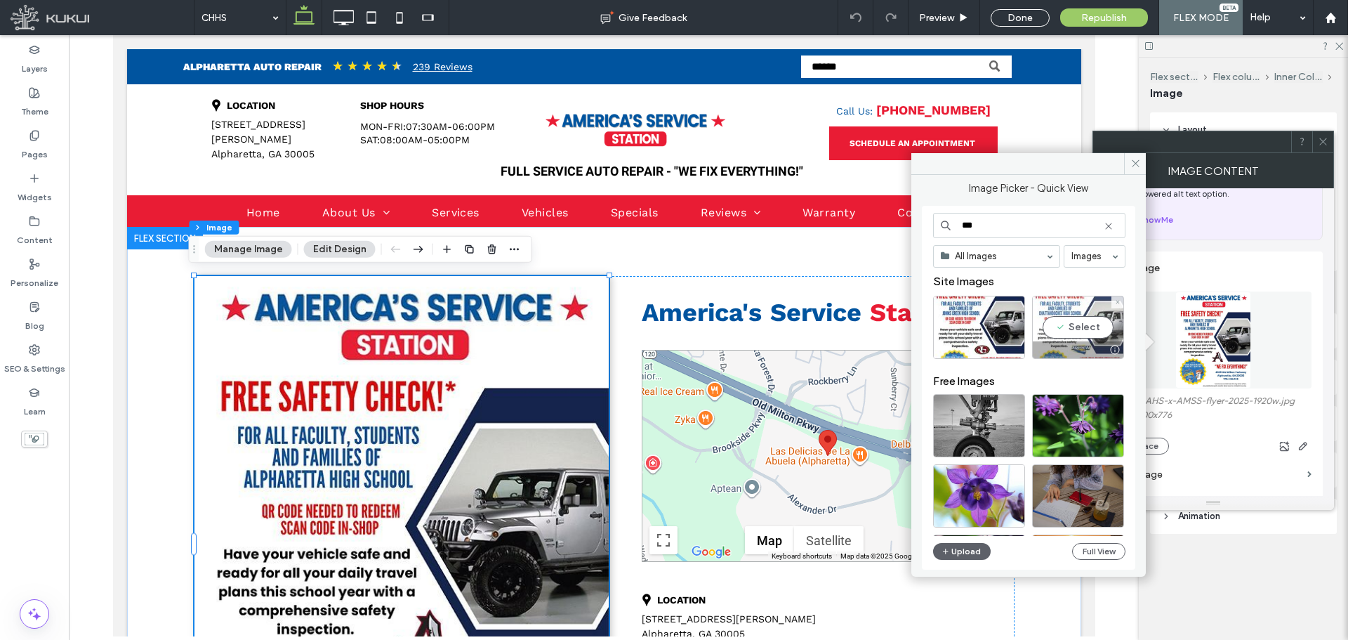
type input "***"
click at [1114, 325] on div "Select" at bounding box center [1078, 327] width 92 height 63
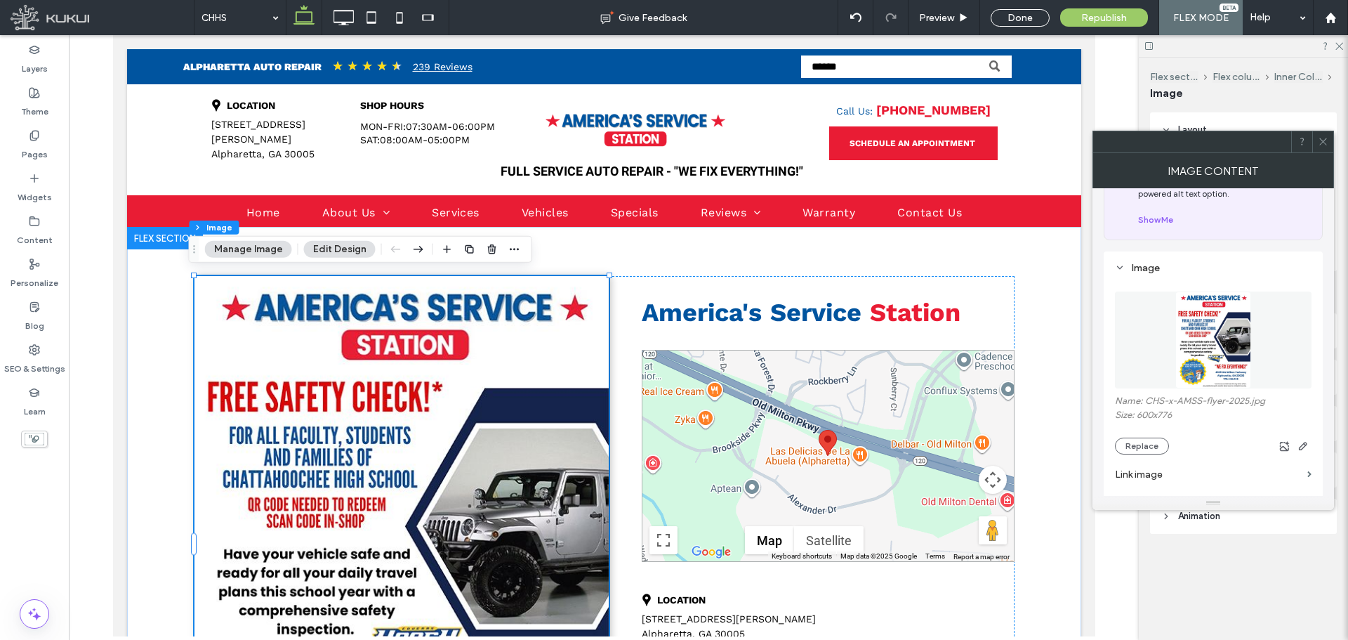
click at [1328, 139] on icon at bounding box center [1323, 141] width 11 height 11
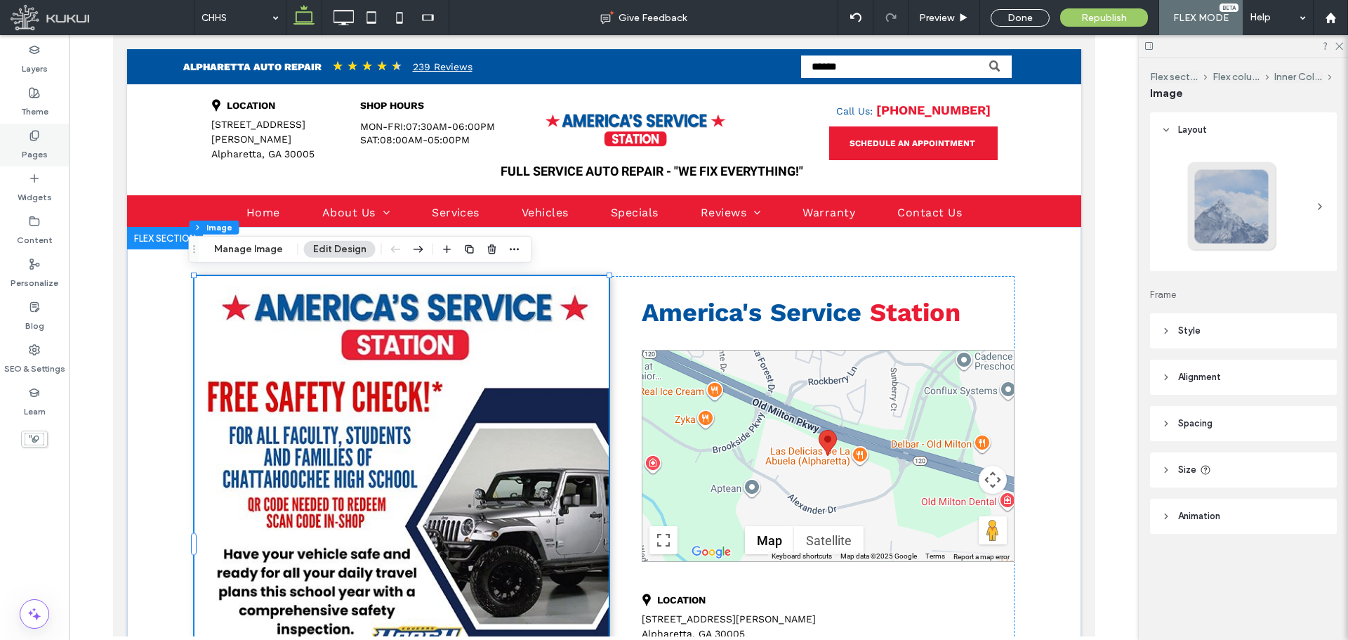
click at [34, 140] on icon at bounding box center [34, 135] width 11 height 11
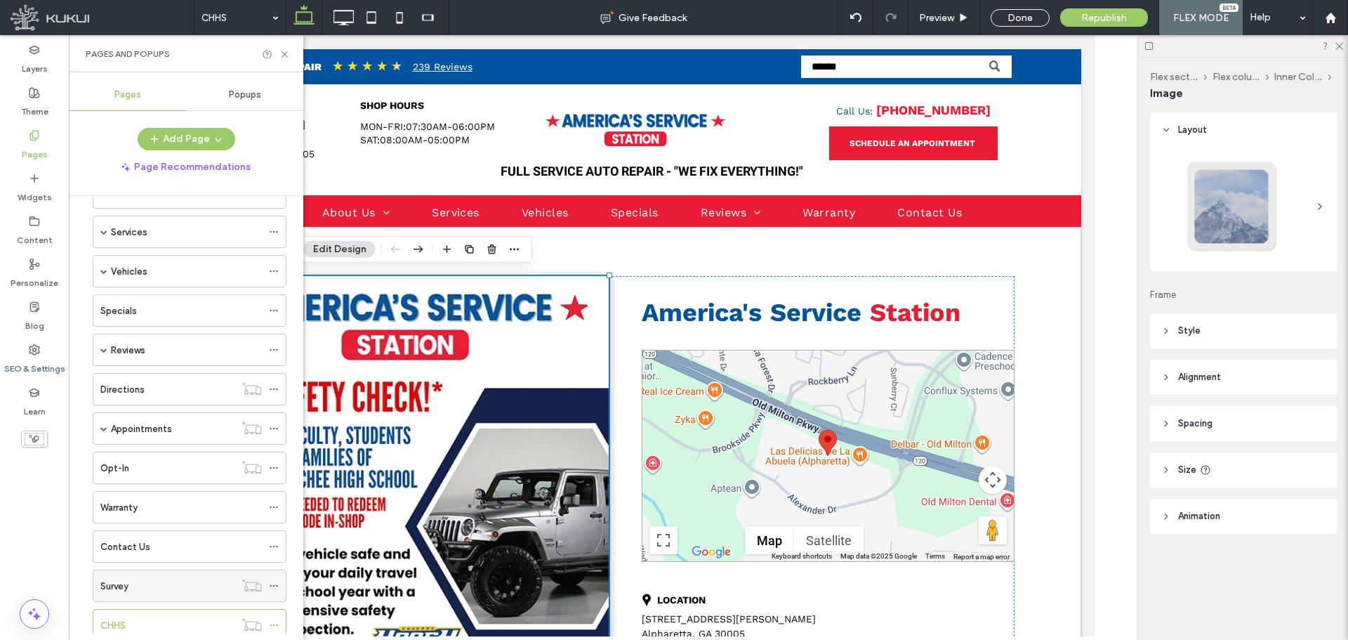
scroll to position [244, 0]
click at [136, 581] on label "Oil Change - Safety Check" at bounding box center [157, 582] width 114 height 25
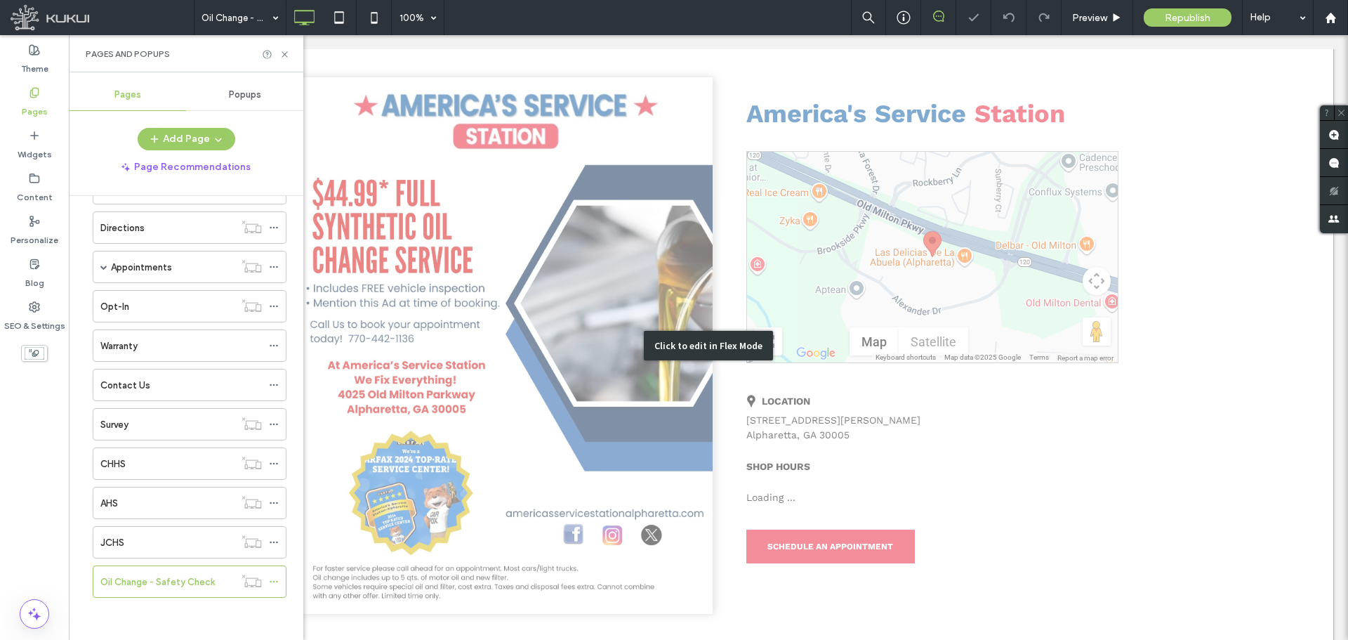
scroll to position [281, 0]
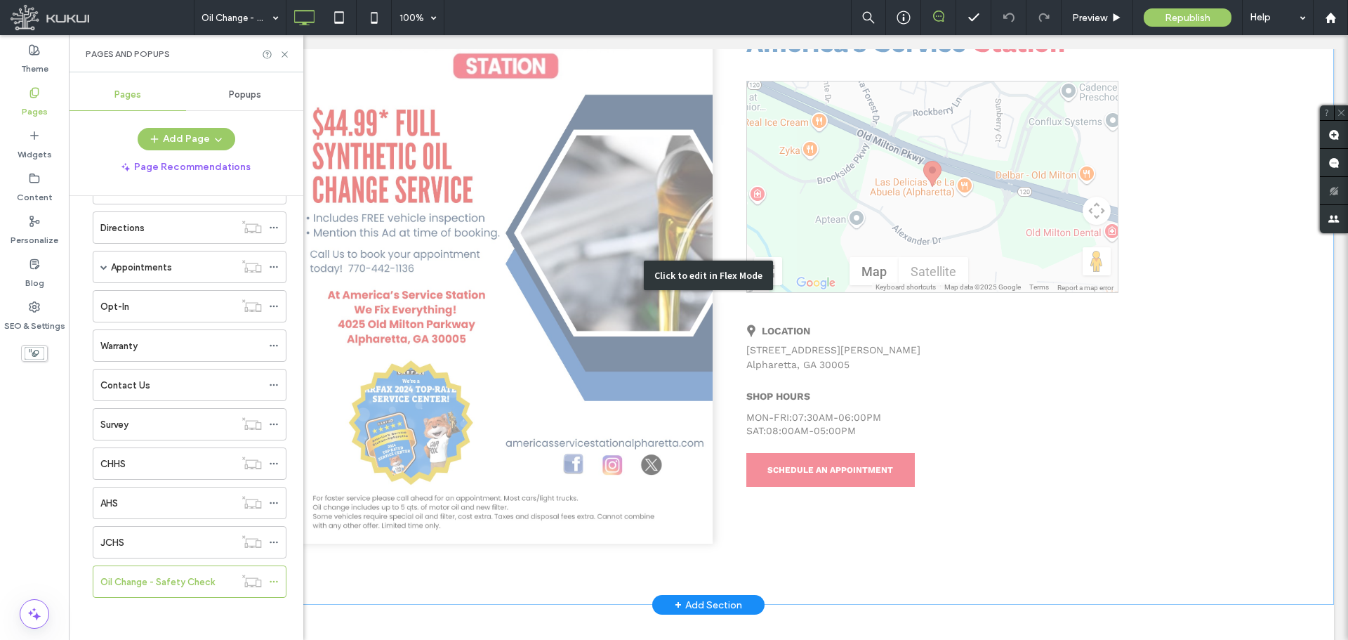
click at [457, 296] on div "Click to edit in Flex Mode" at bounding box center [708, 275] width 1251 height 659
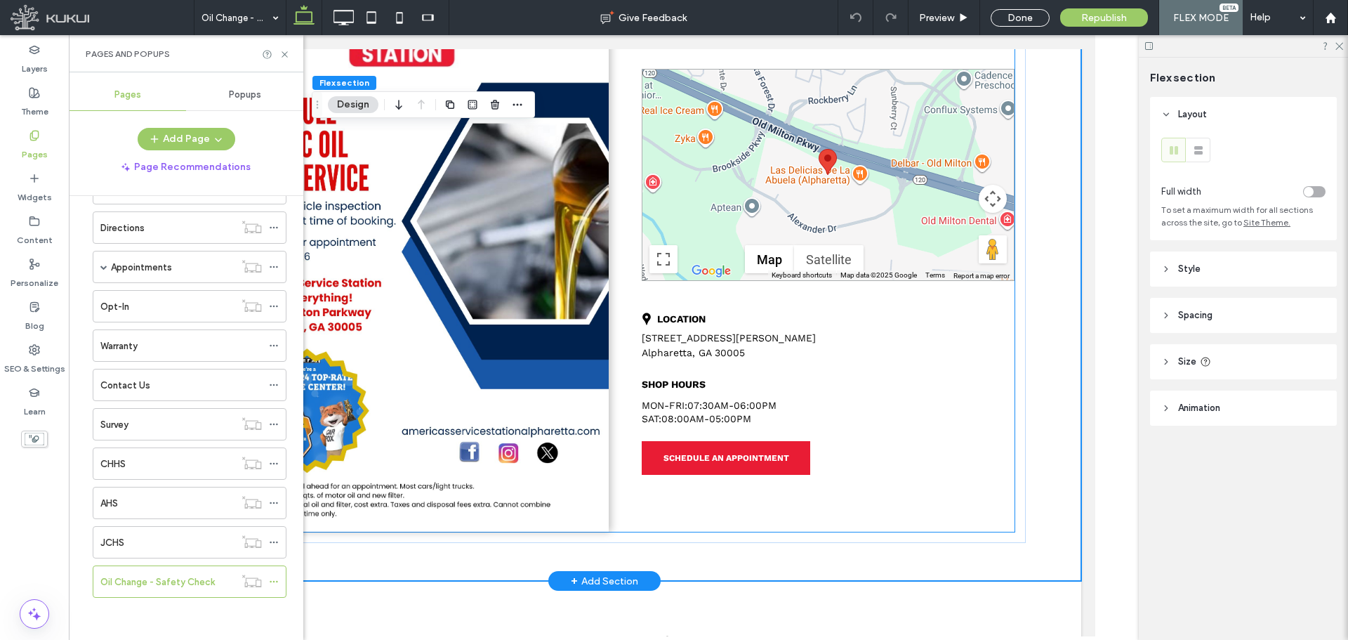
click at [455, 298] on img at bounding box center [401, 263] width 414 height 537
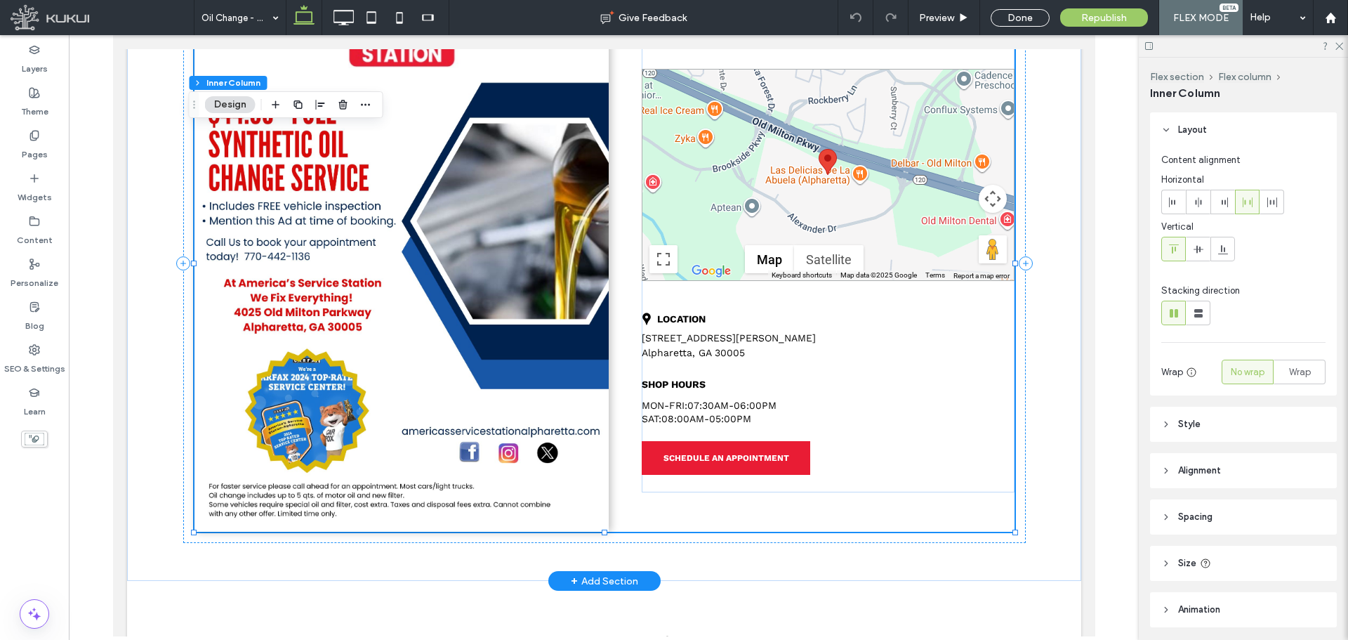
click at [448, 298] on img at bounding box center [401, 263] width 414 height 537
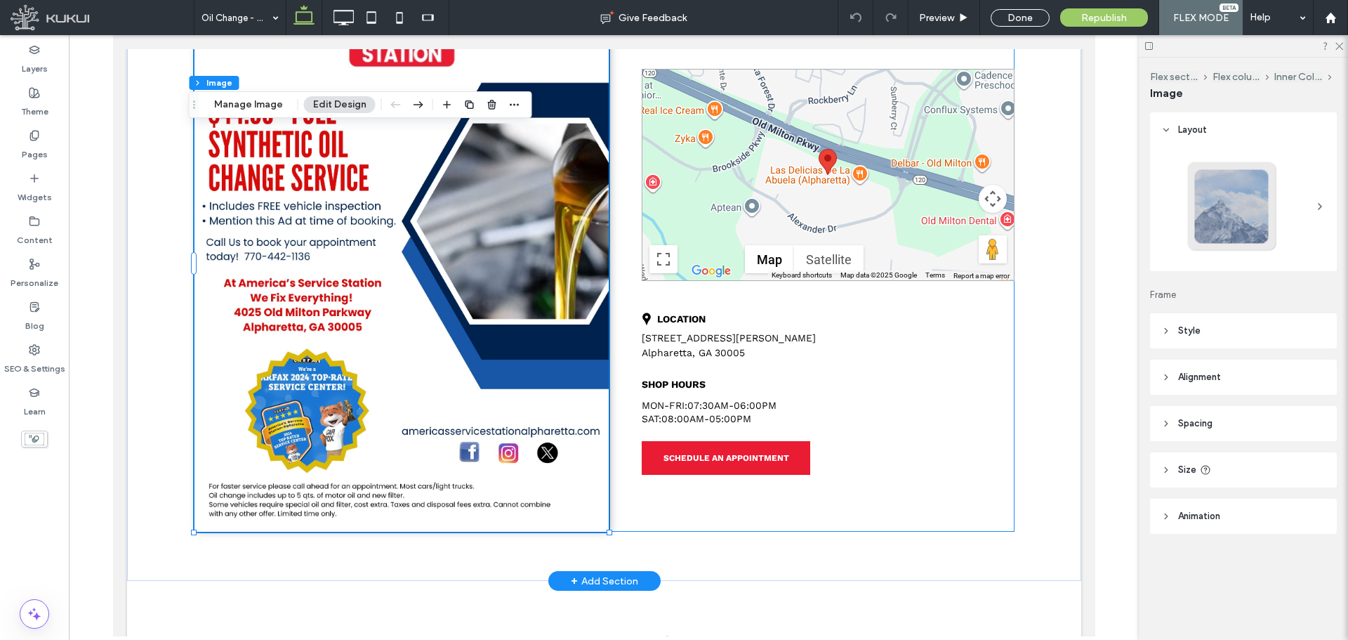
click at [448, 298] on img at bounding box center [401, 263] width 414 height 537
click at [246, 98] on button "Manage Image" at bounding box center [248, 104] width 87 height 17
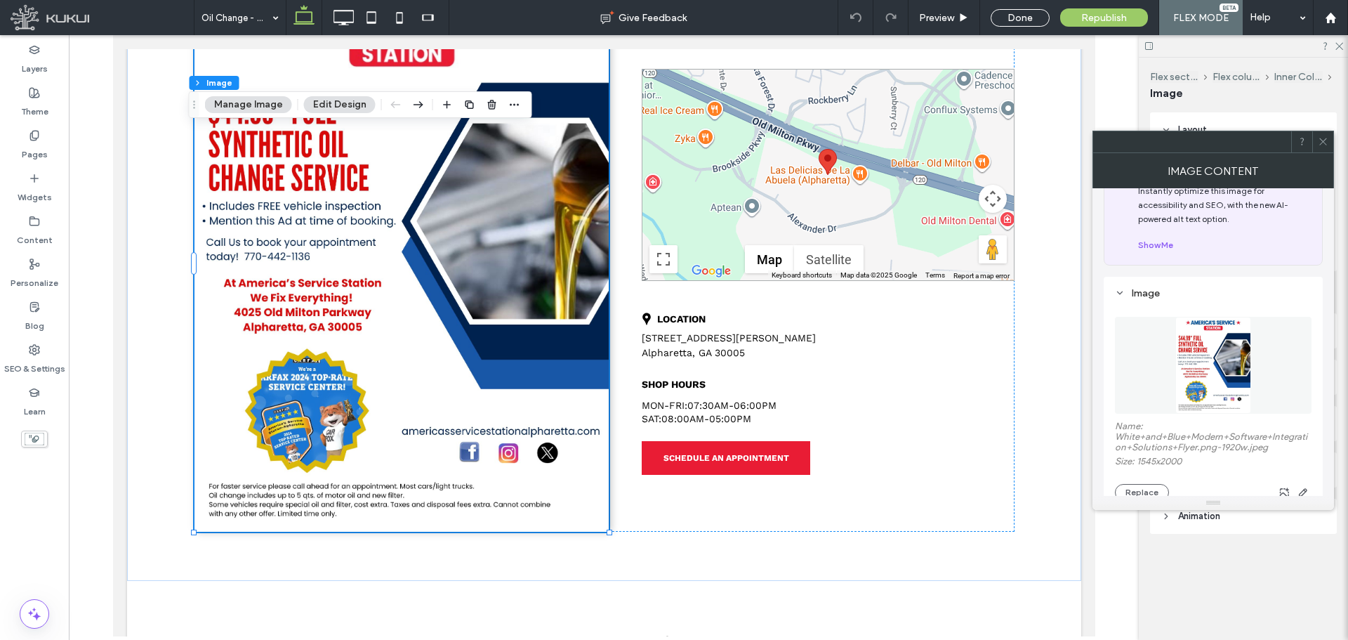
scroll to position [70, 0]
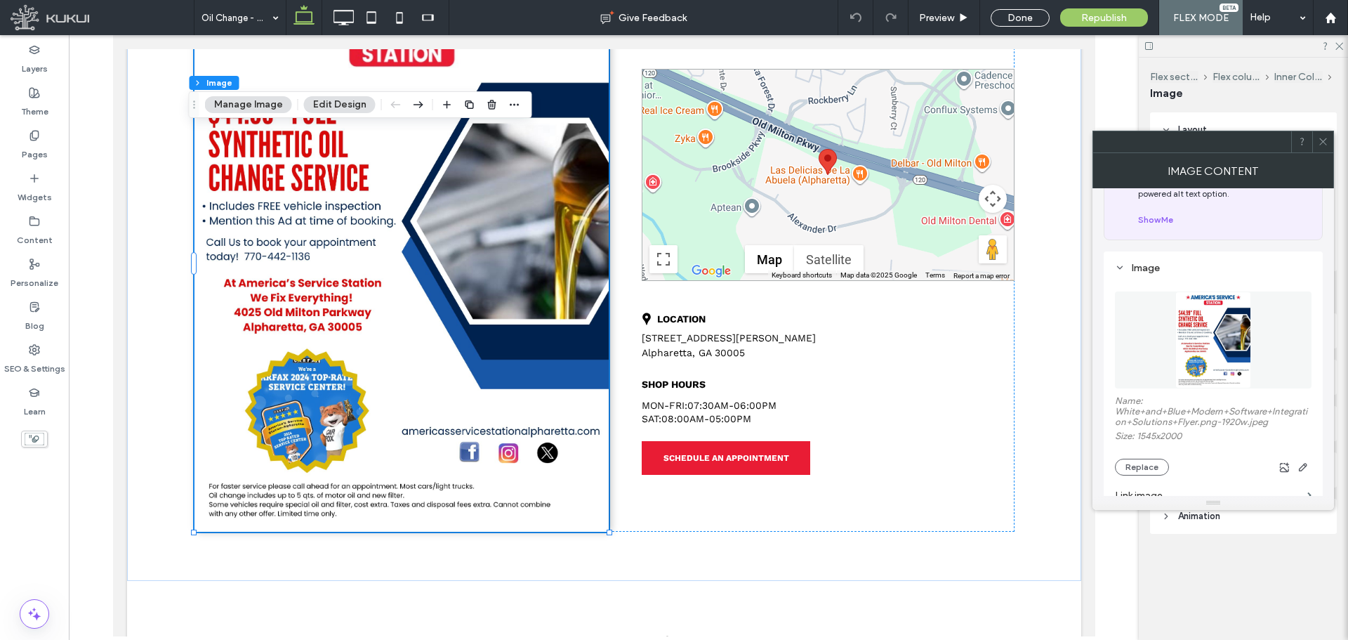
click at [1332, 138] on div at bounding box center [1322, 141] width 21 height 21
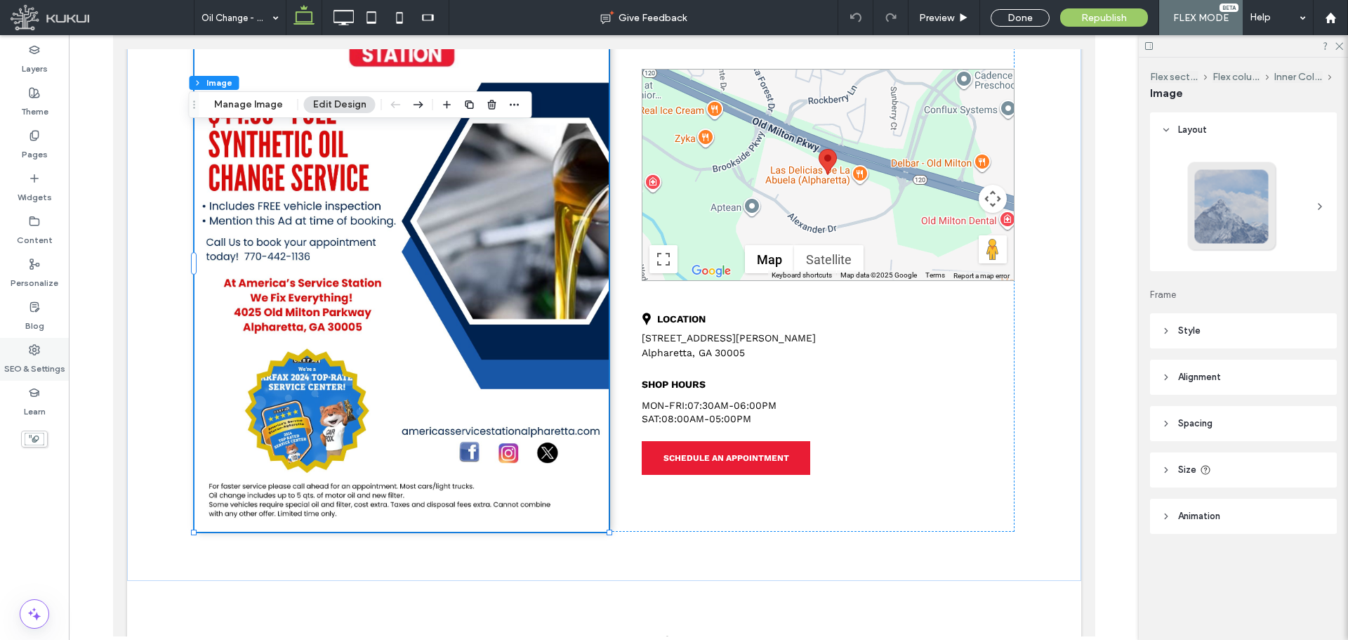
click at [35, 353] on icon at bounding box center [34, 349] width 11 height 11
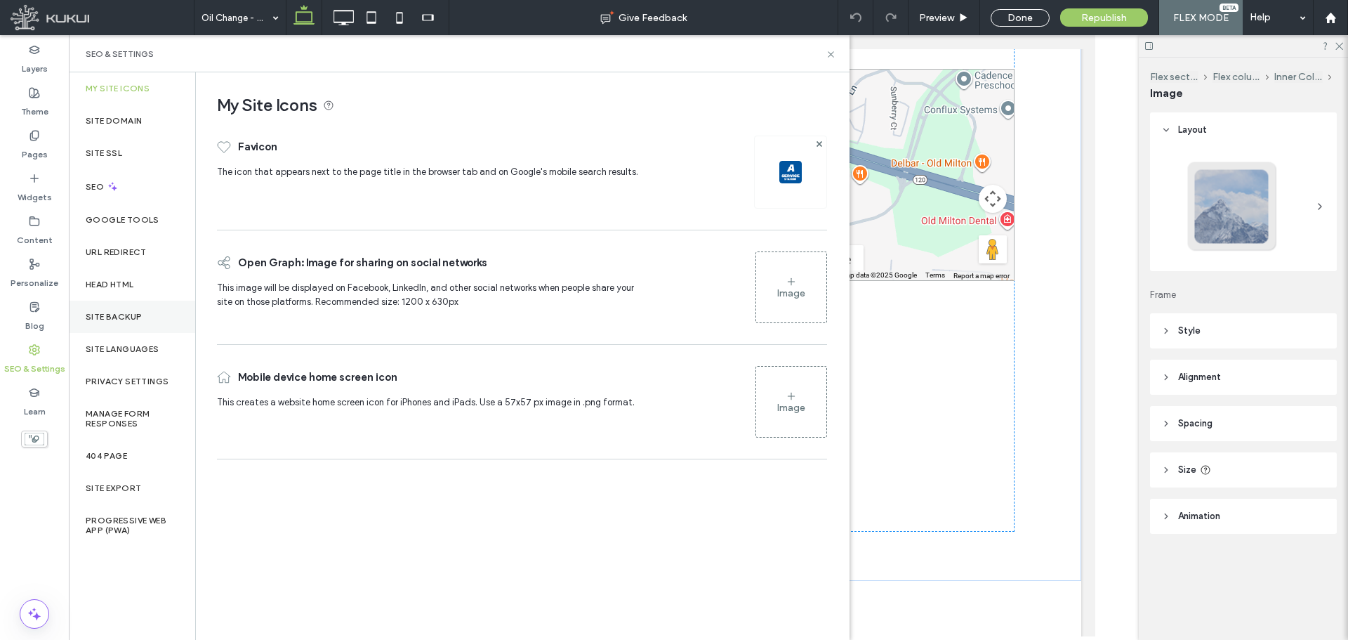
click at [110, 312] on label "Site Backup" at bounding box center [114, 317] width 56 height 10
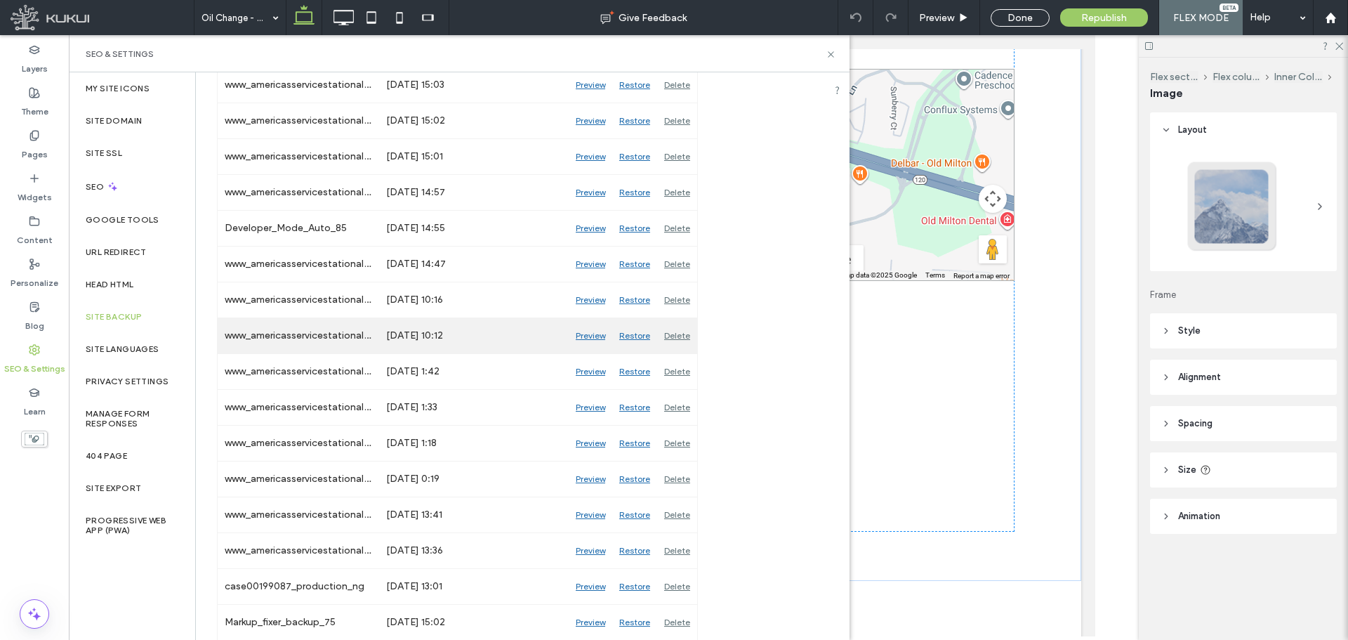
scroll to position [351, 0]
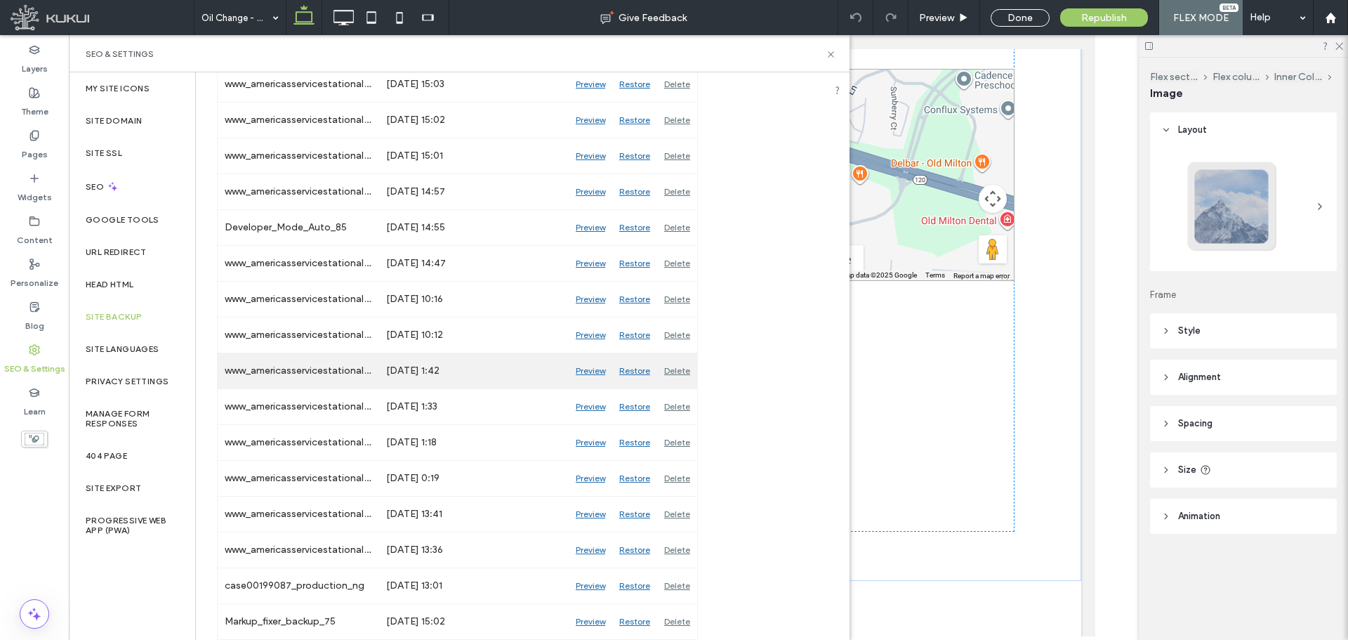
click at [582, 369] on div "Preview" at bounding box center [591, 370] width 44 height 35
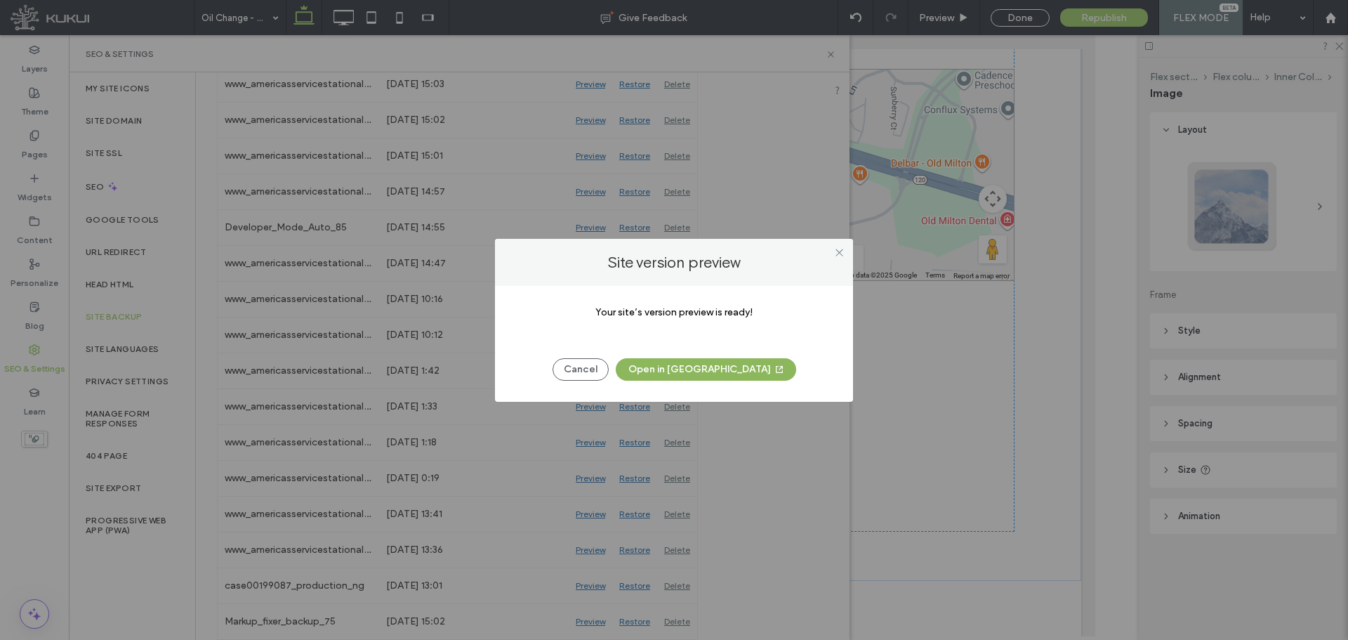
click at [700, 370] on button "Open in New Tab" at bounding box center [706, 369] width 180 height 22
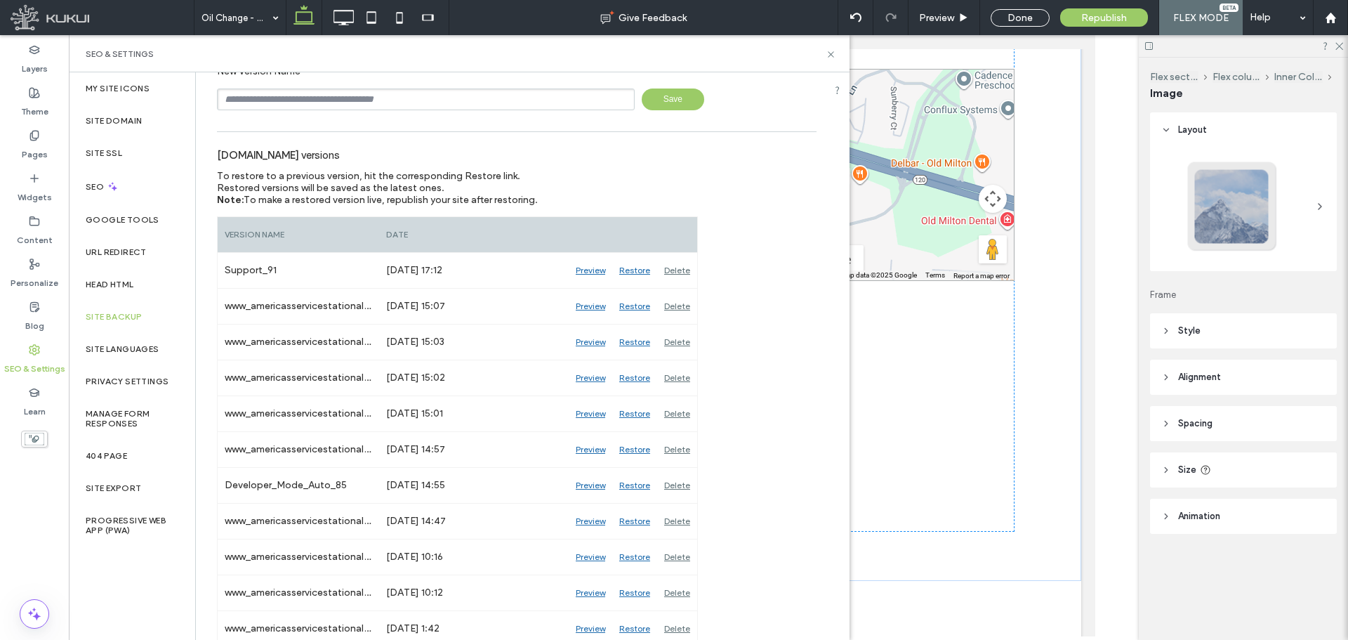
scroll to position [70, 0]
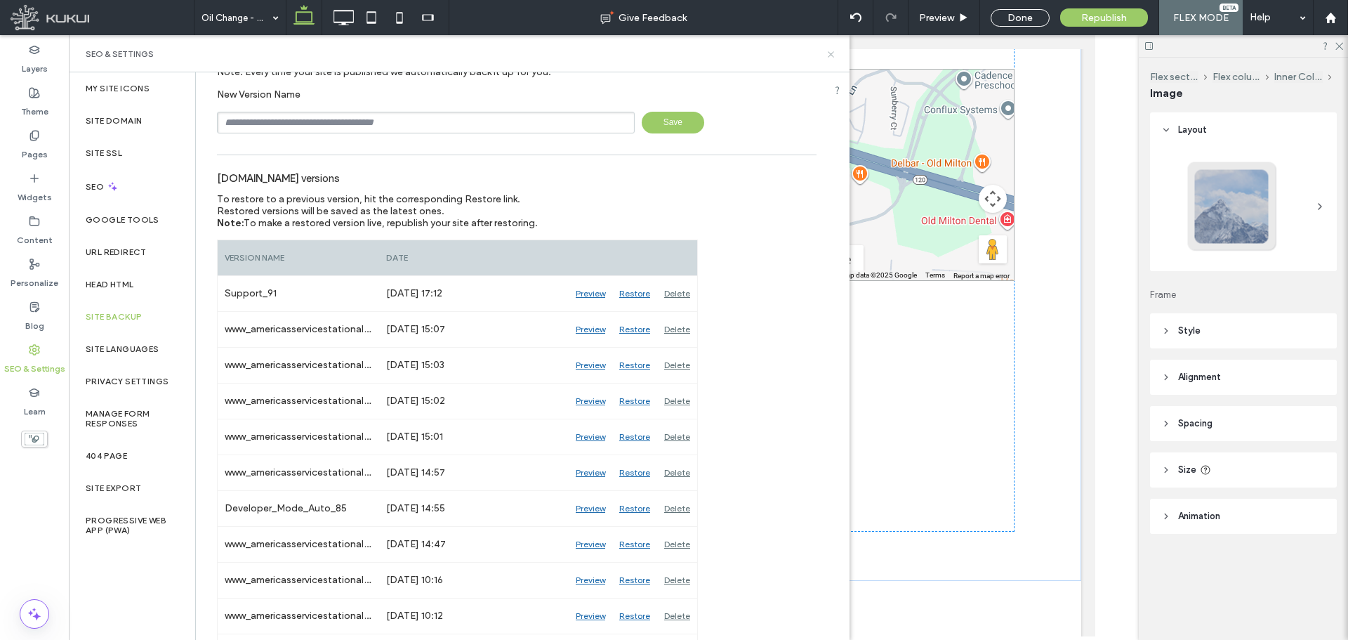
click at [829, 55] on icon at bounding box center [831, 54] width 11 height 11
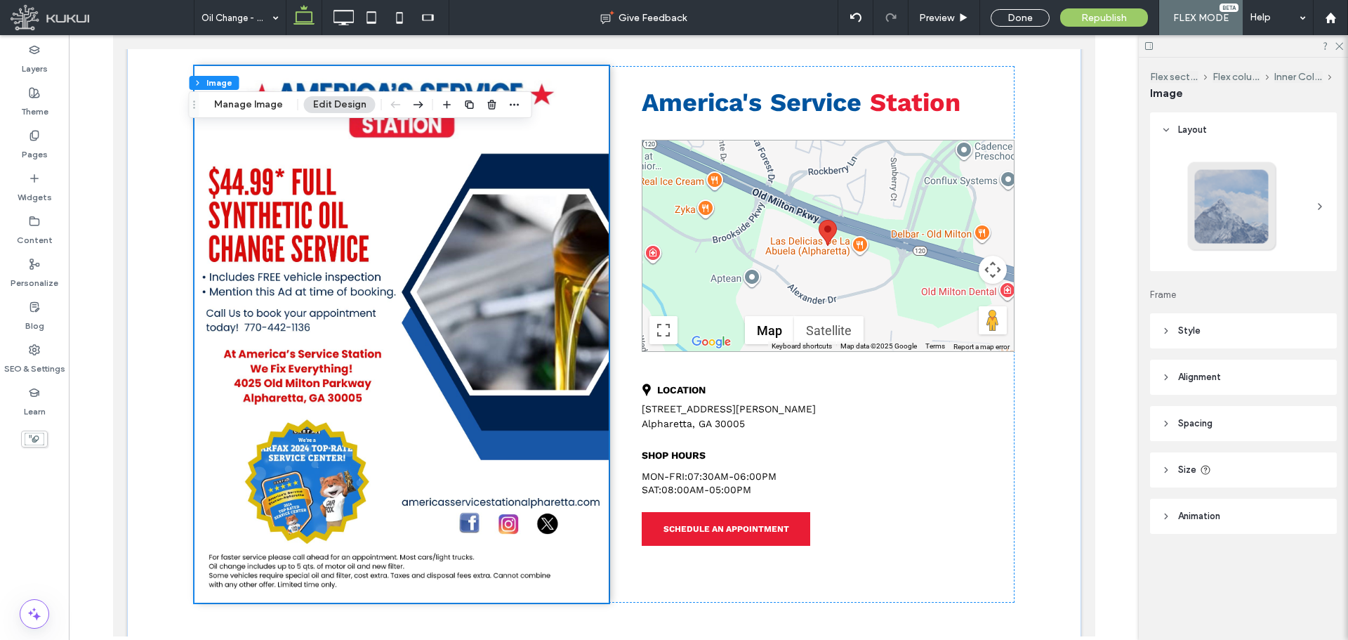
scroll to position [211, 0]
click at [32, 352] on icon at bounding box center [34, 349] width 11 height 11
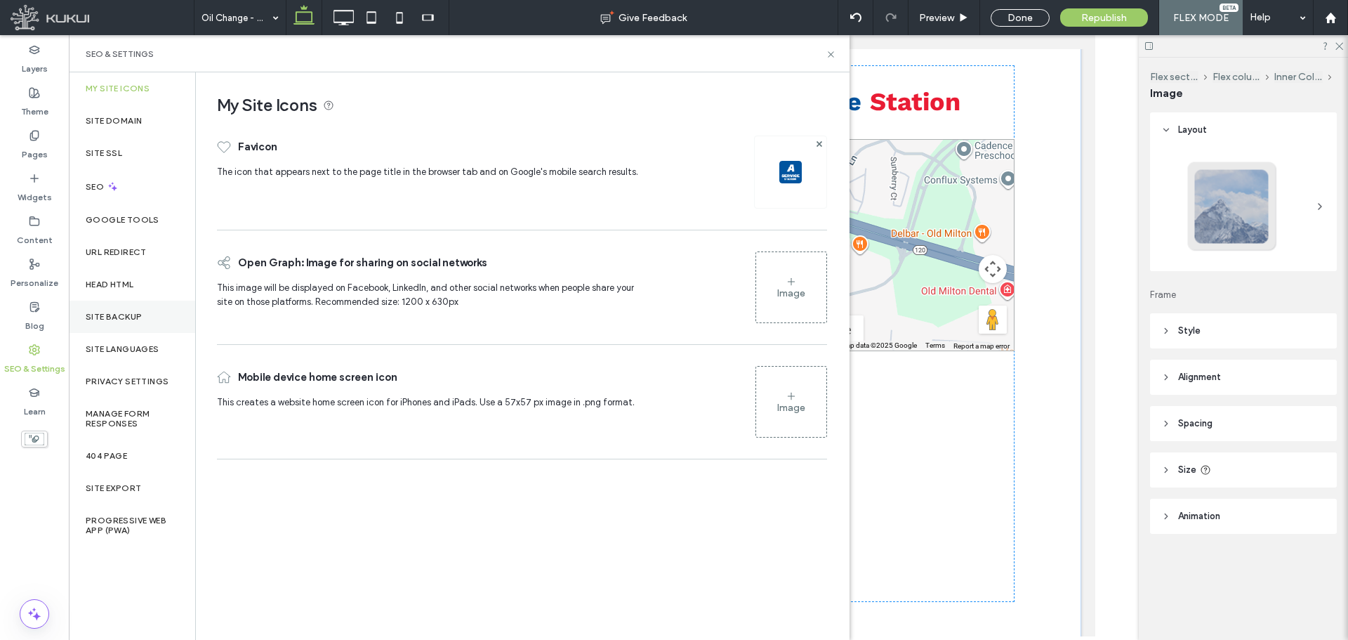
click at [143, 315] on div "Site Backup" at bounding box center [132, 317] width 126 height 32
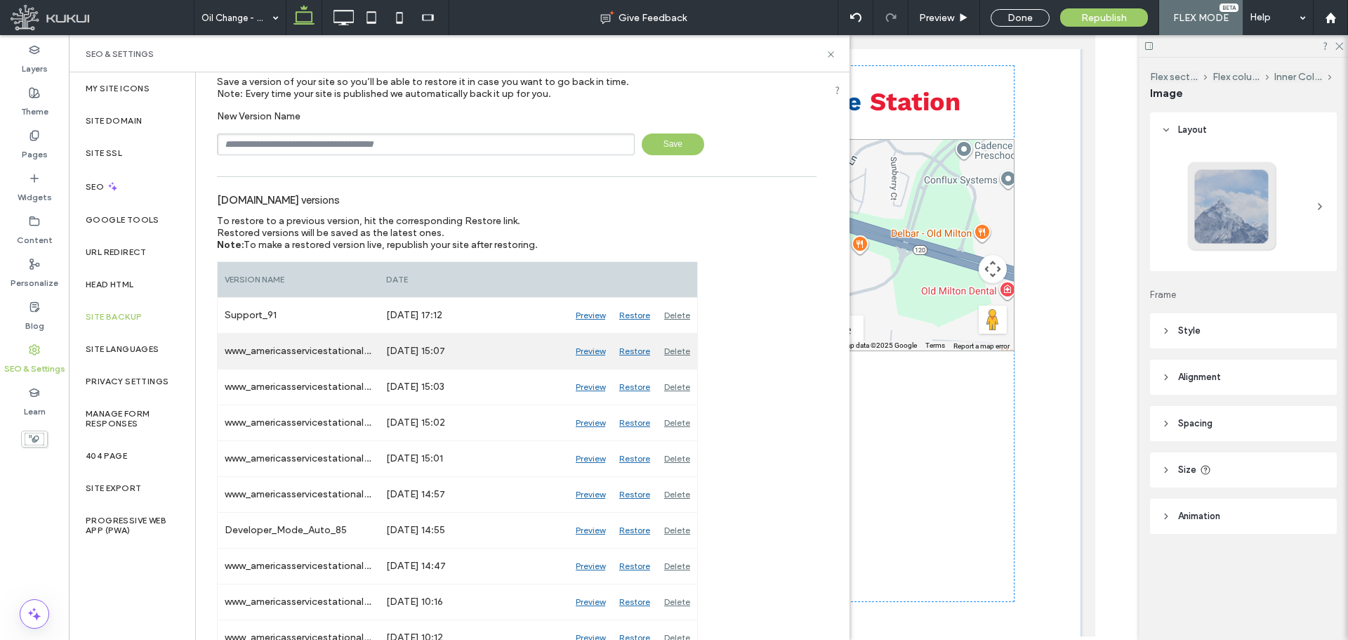
scroll to position [70, 0]
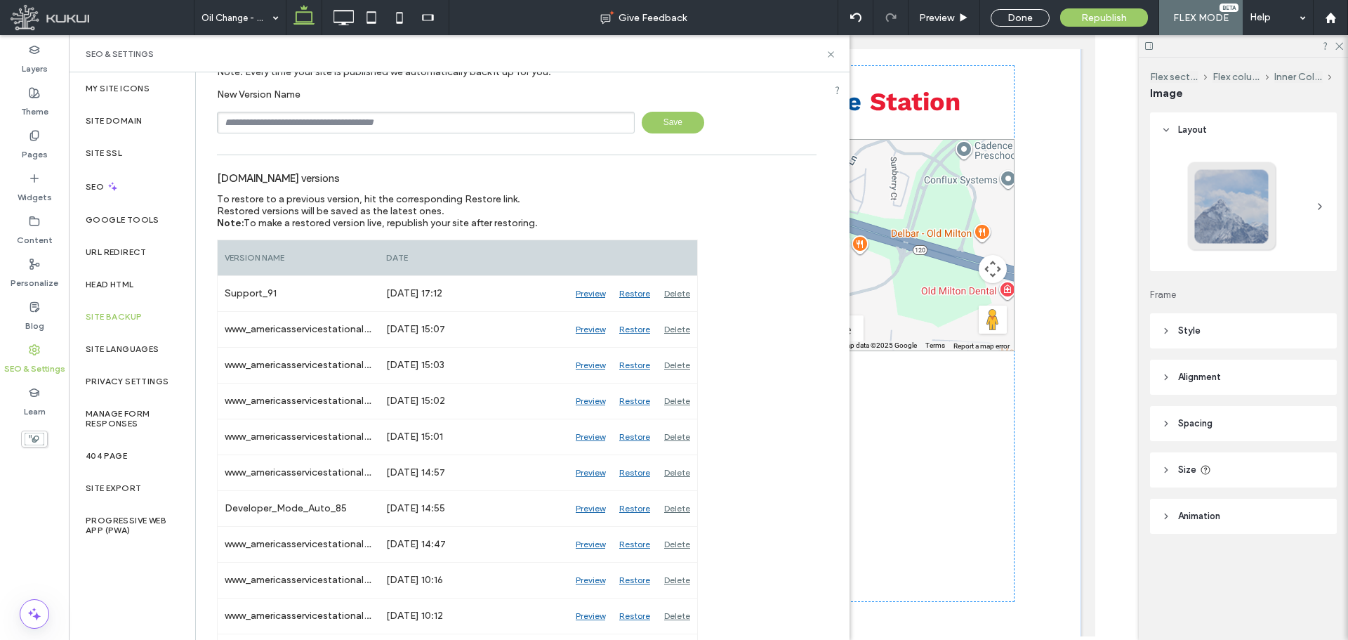
click at [405, 127] on input "text" at bounding box center [426, 123] width 418 height 22
click at [382, 123] on input "text" at bounding box center [426, 123] width 418 height 22
type input "*********"
click at [329, 118] on input "*********" at bounding box center [426, 123] width 418 height 22
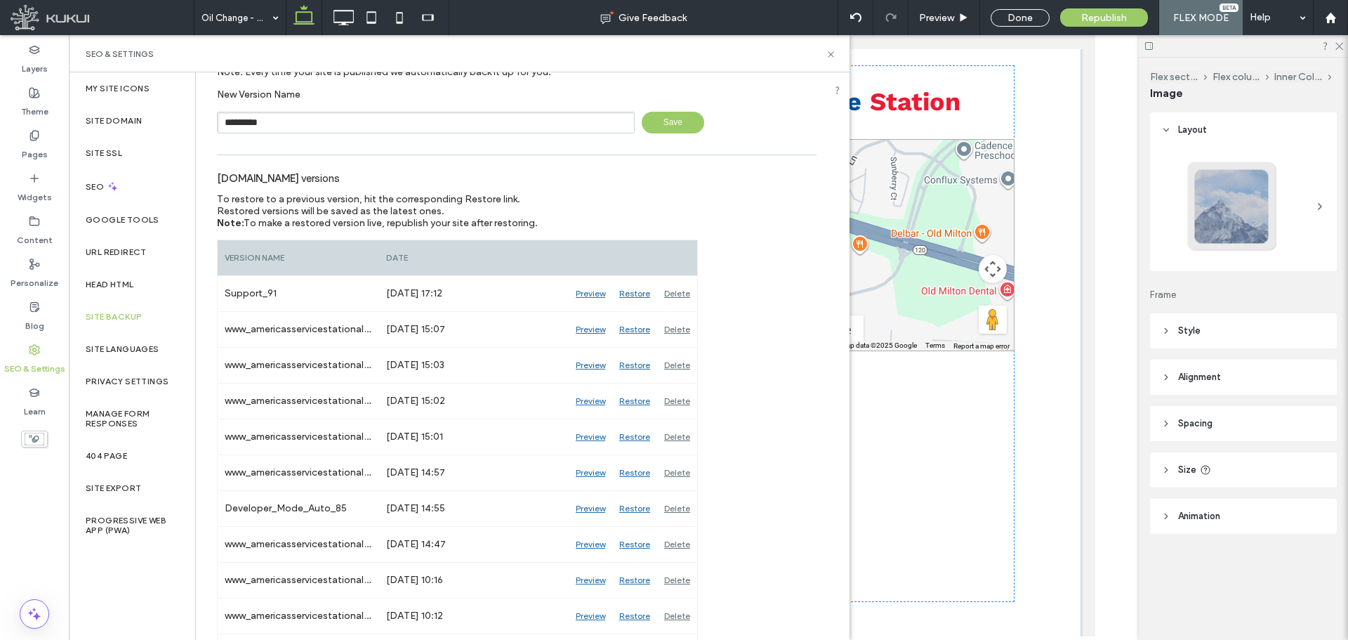
click at [663, 115] on span "Save" at bounding box center [673, 123] width 62 height 22
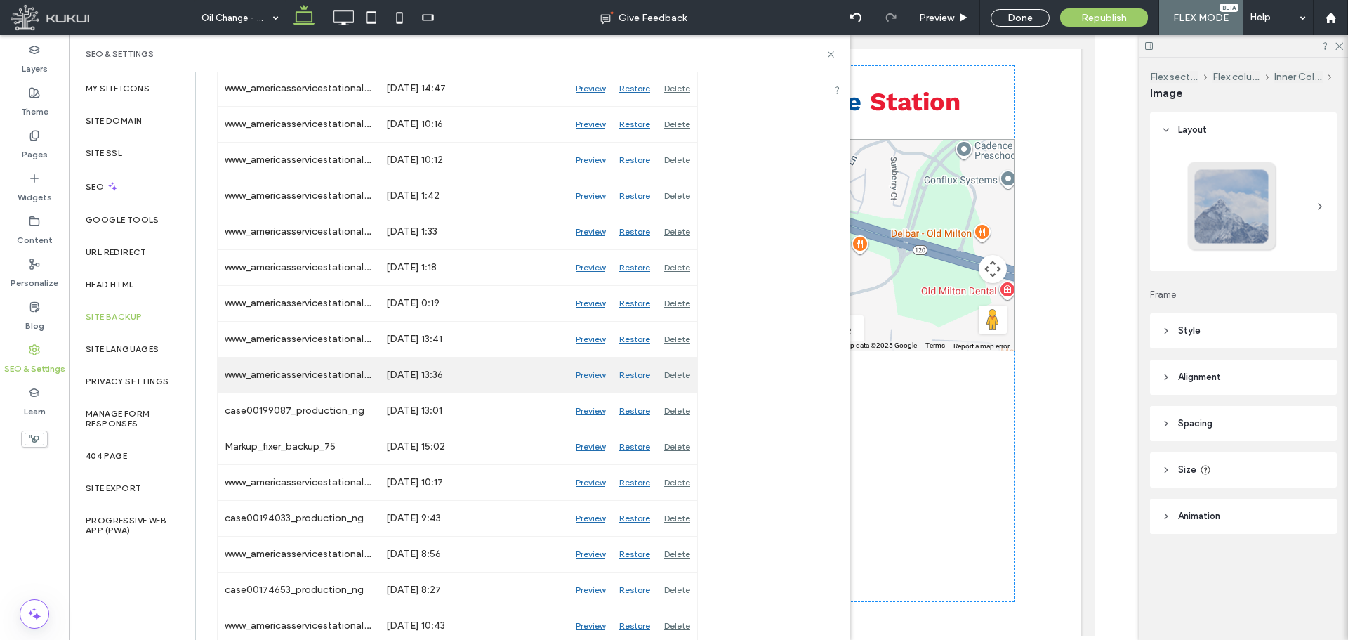
scroll to position [492, 0]
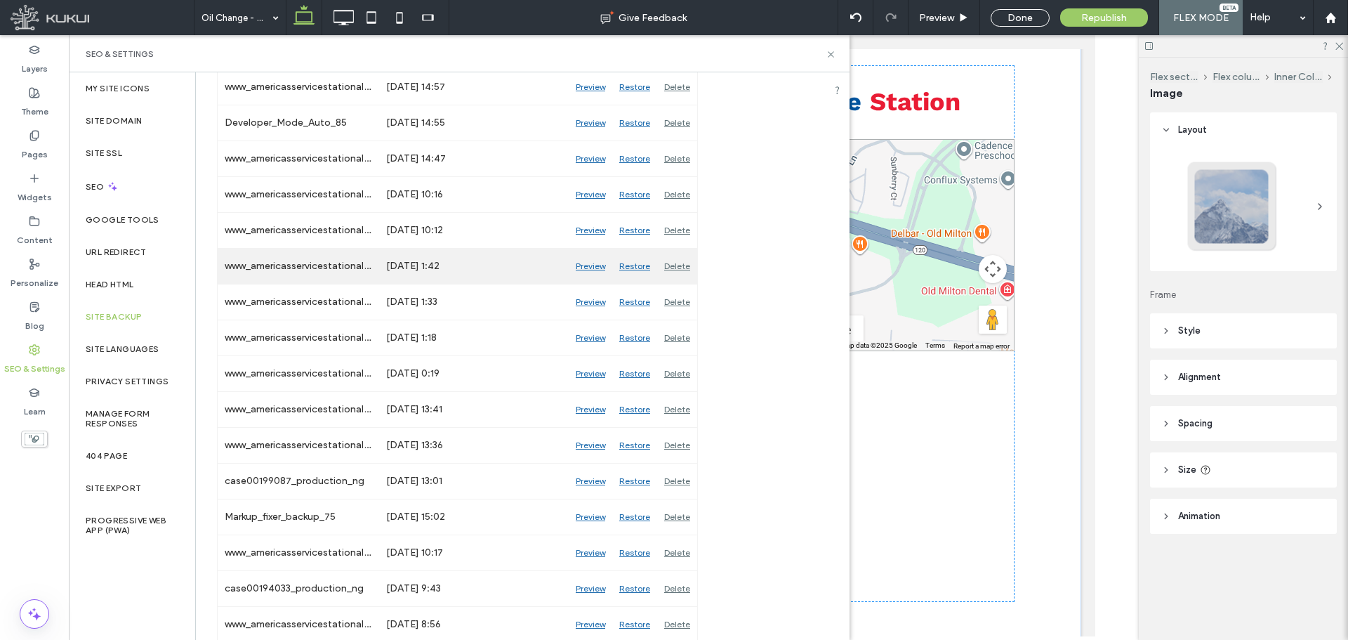
click at [633, 263] on div "Restore" at bounding box center [634, 266] width 45 height 35
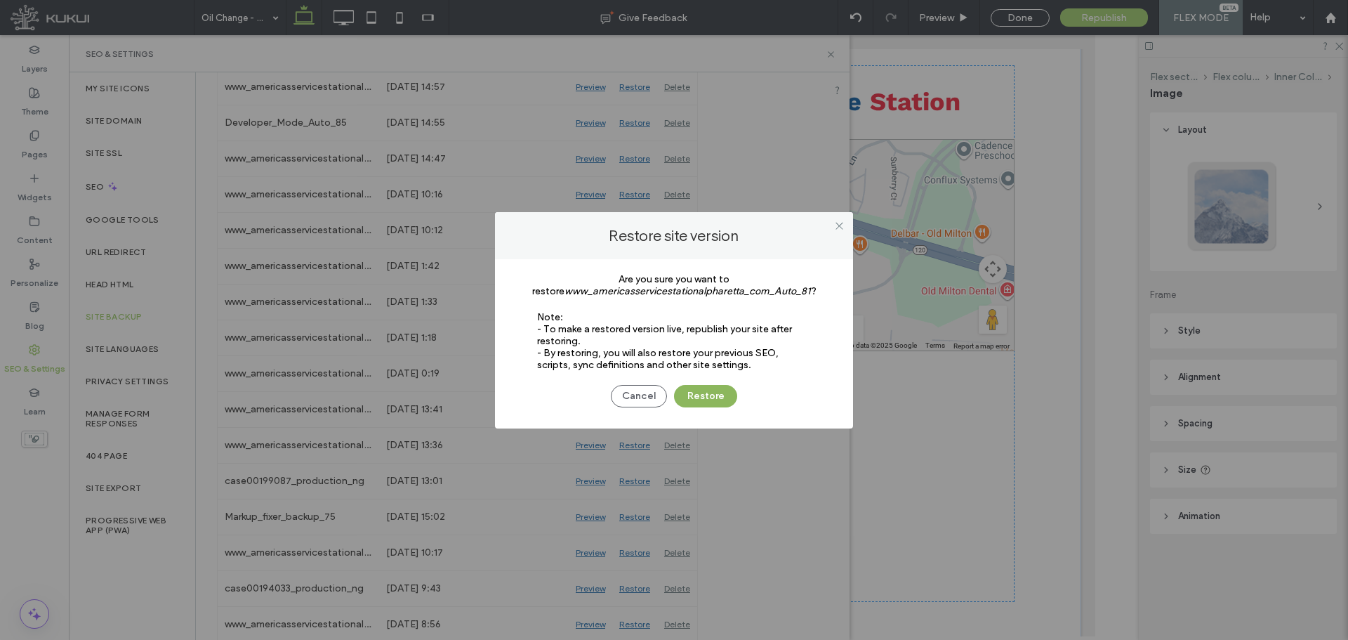
click at [709, 390] on button "Restore" at bounding box center [705, 396] width 63 height 22
